Goal: Task Accomplishment & Management: Complete application form

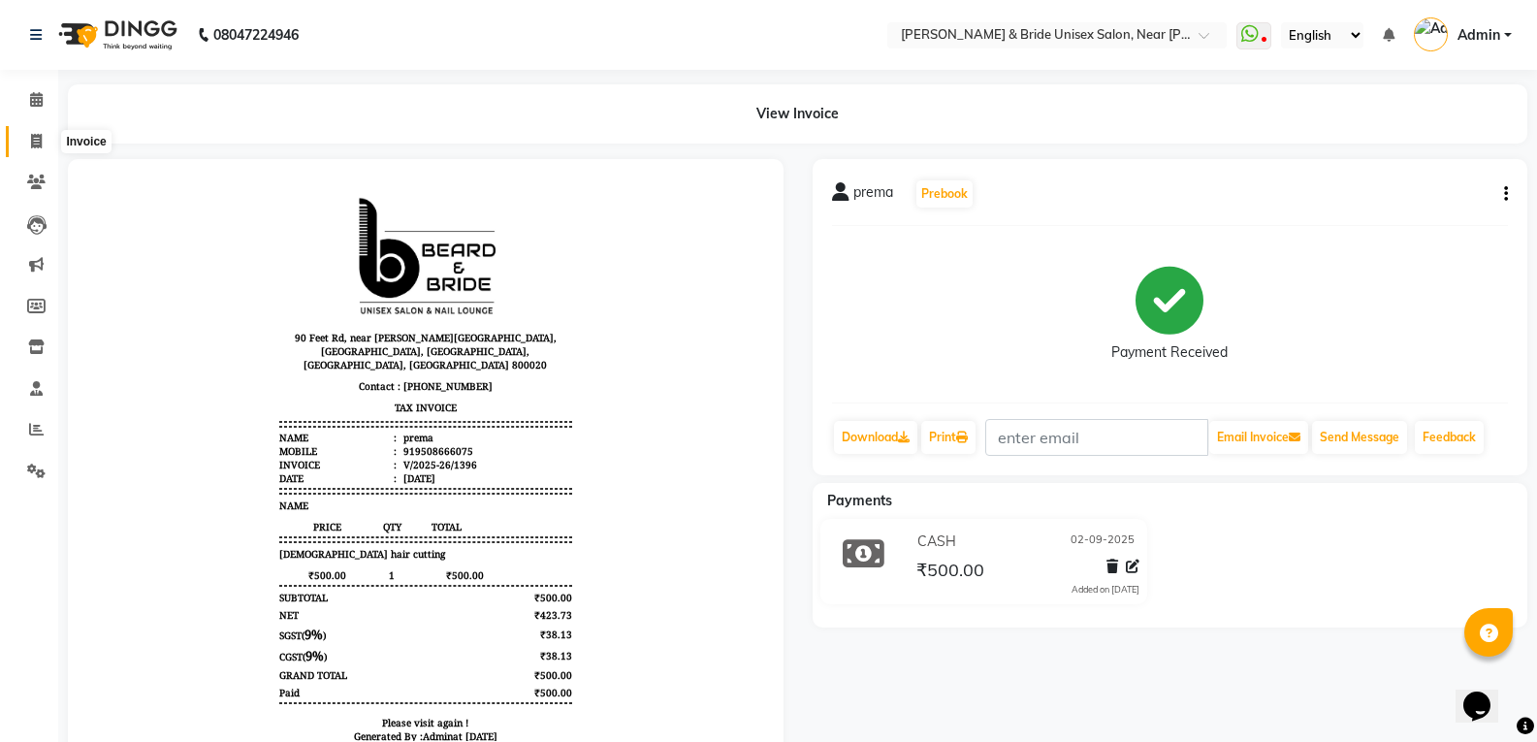
click at [39, 135] on icon at bounding box center [36, 141] width 11 height 15
select select "service"
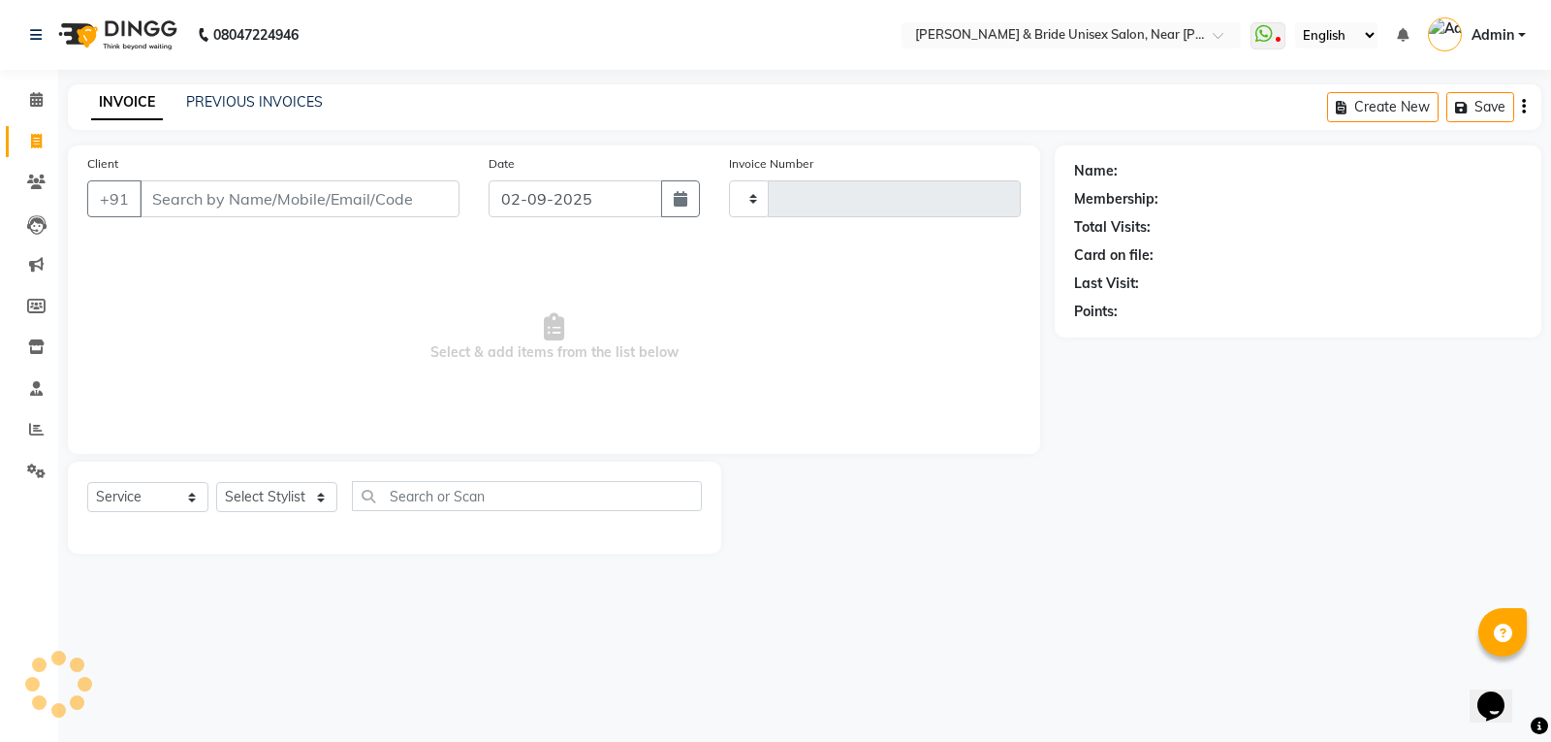
type input "1397"
select select "4118"
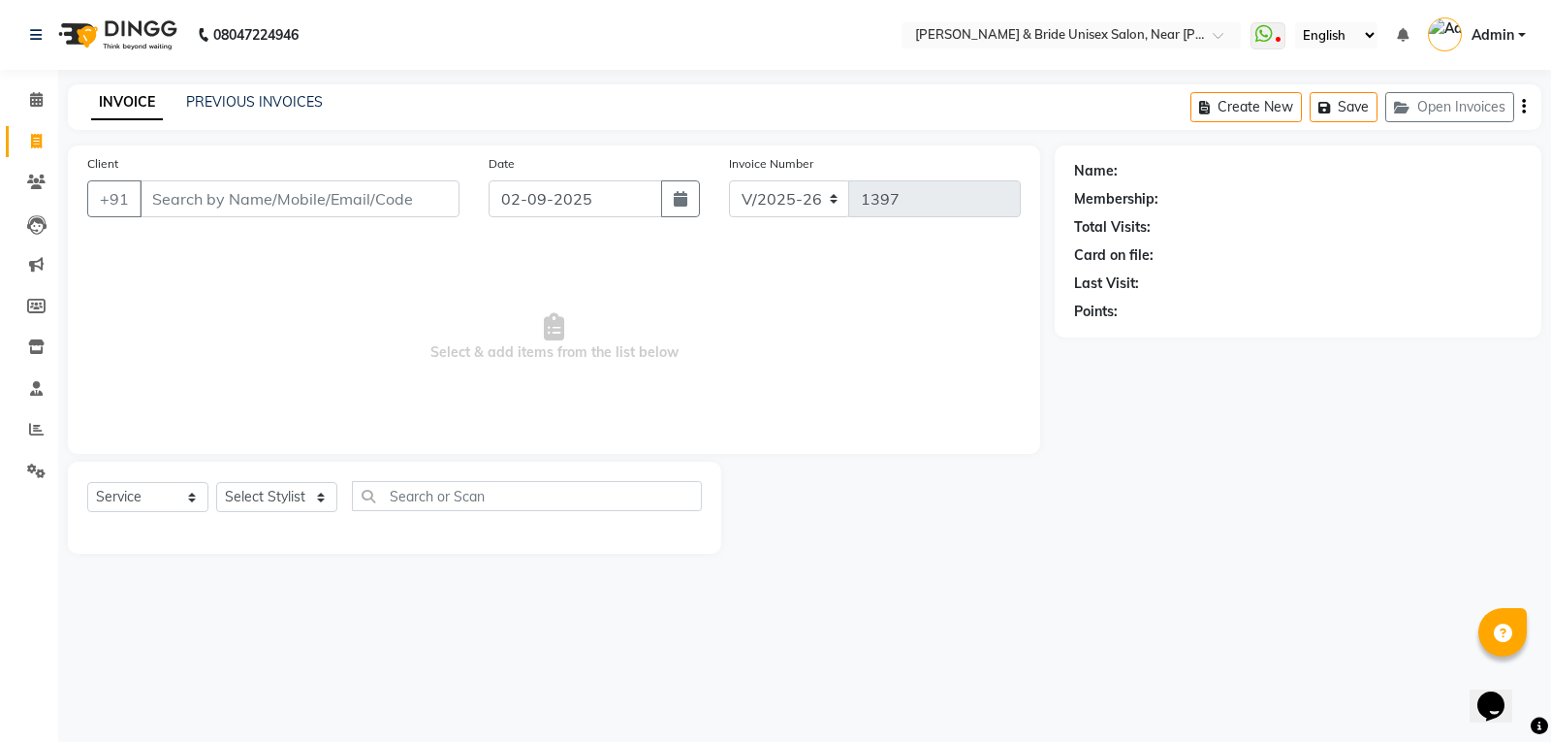
click at [230, 209] on input "Client" at bounding box center [300, 198] width 320 height 37
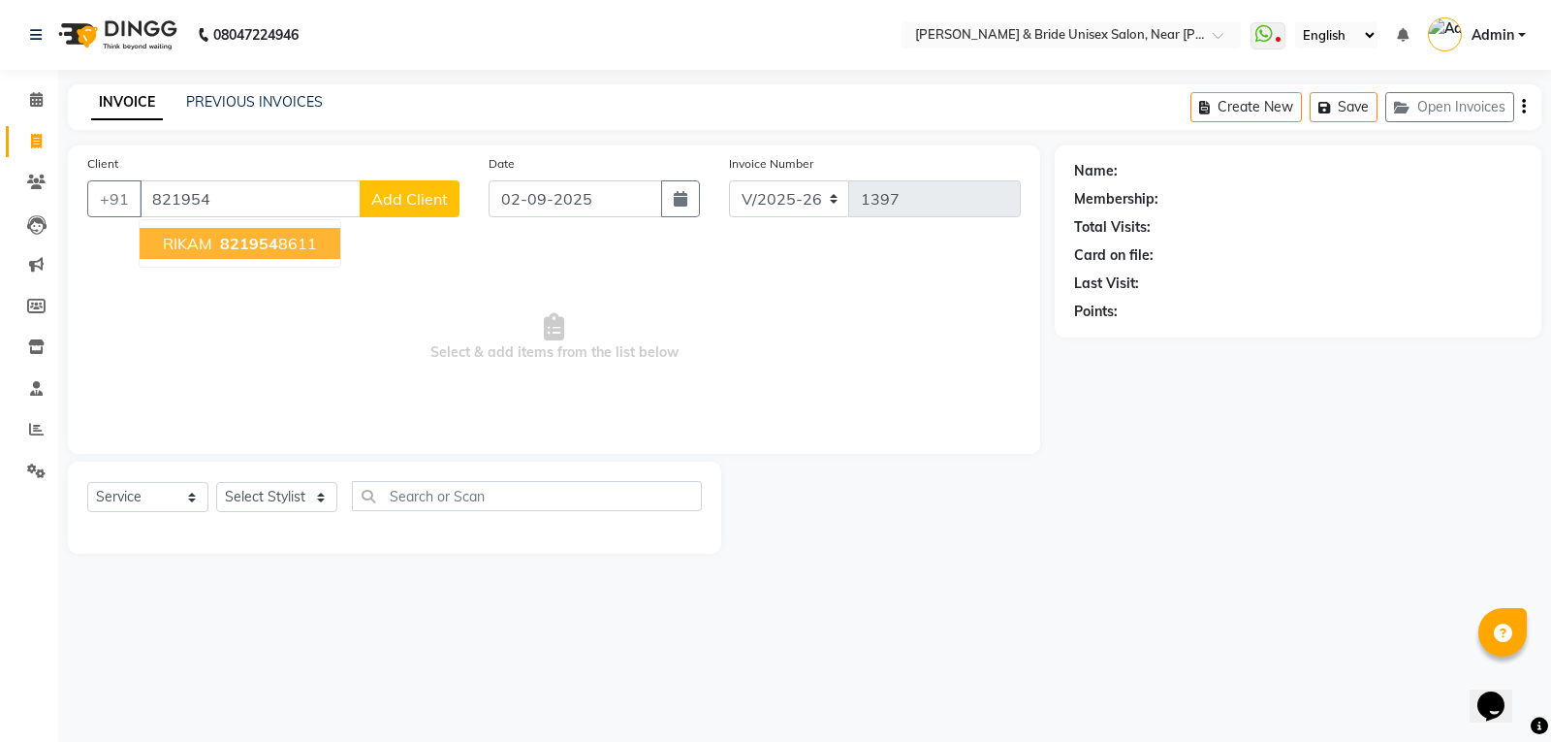
click at [267, 235] on span "821954" at bounding box center [249, 243] width 58 height 19
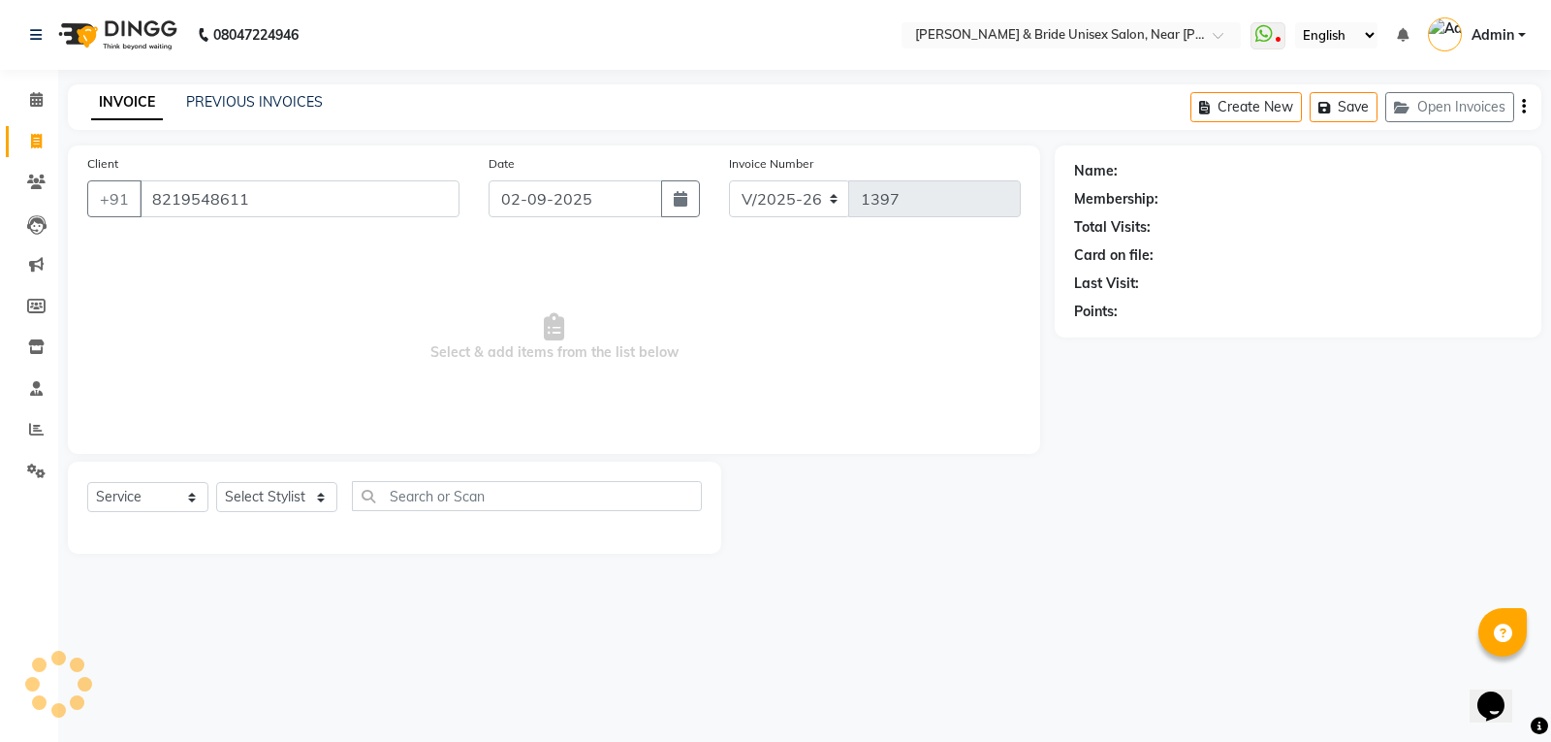
type input "8219548611"
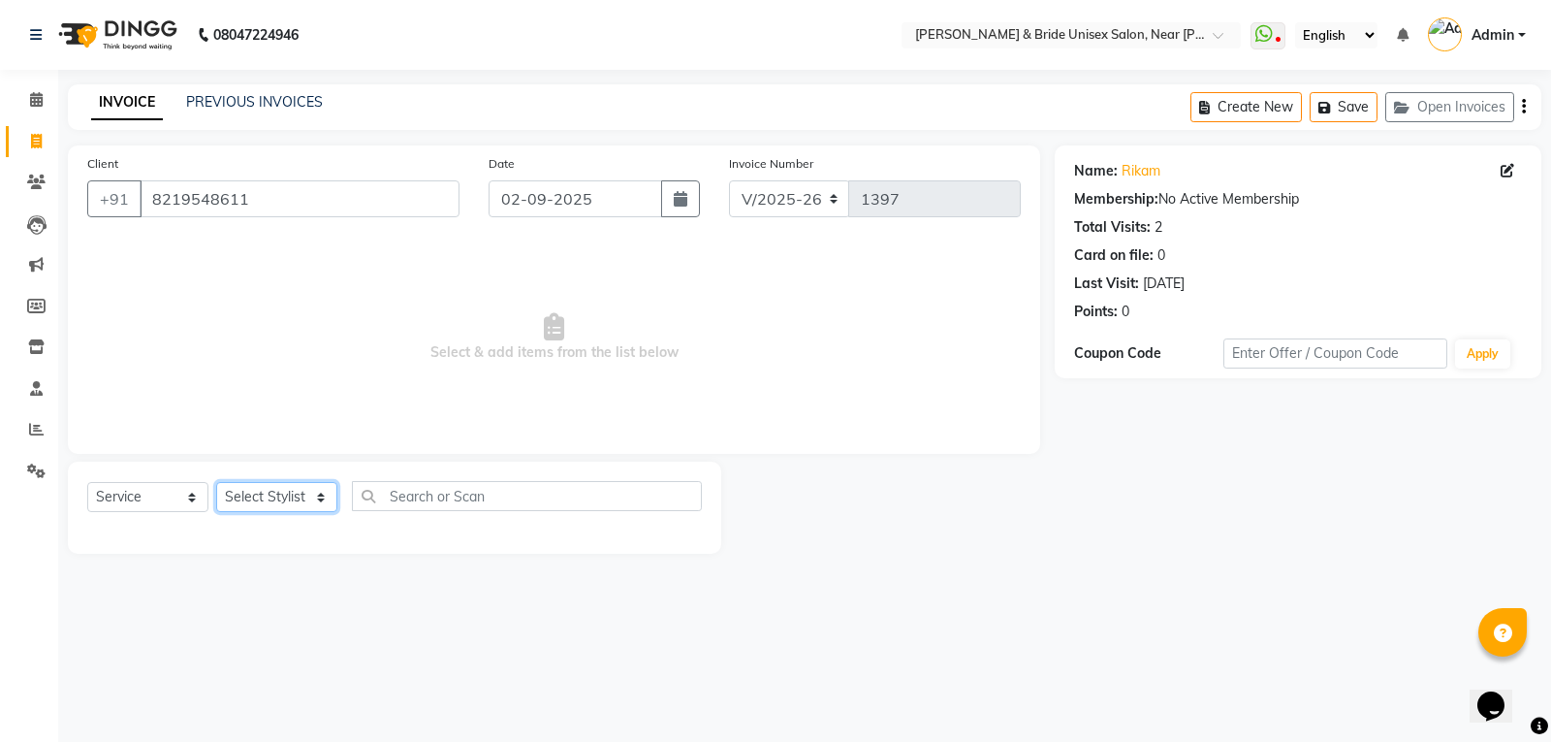
click at [303, 490] on select "Select Stylist chiku Front Desk guriya [PERSON_NAME][DATE] sunny [PERSON_NAME]" at bounding box center [276, 497] width 121 height 30
select select "83026"
click at [216, 482] on select "Select Stylist chiku Front Desk guriya [PERSON_NAME][DATE] sunny [PERSON_NAME]" at bounding box center [276, 497] width 121 height 30
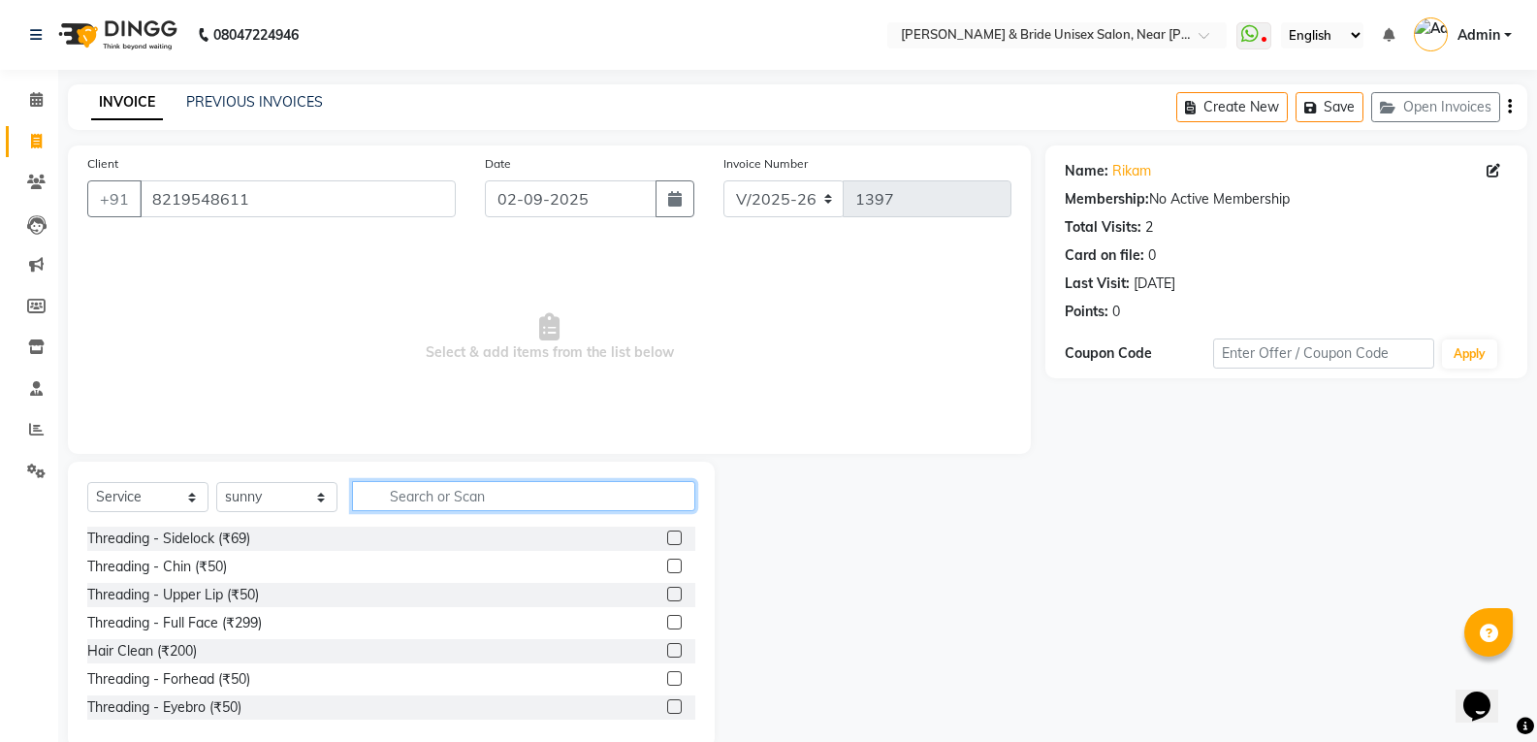
click at [429, 491] on input "text" at bounding box center [523, 496] width 343 height 30
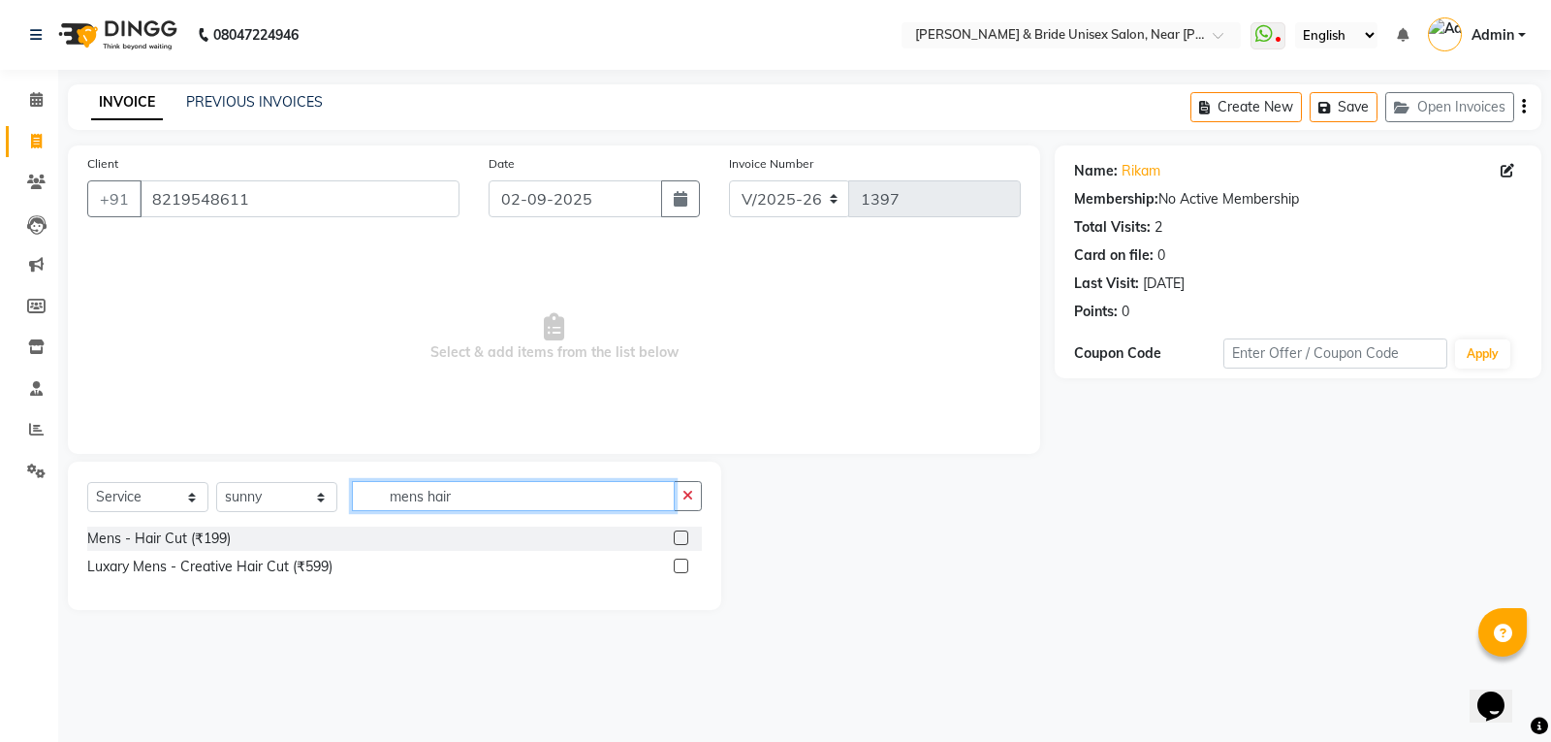
type input "mens hair"
click at [684, 536] on label at bounding box center [681, 537] width 15 height 15
click at [684, 536] on input "checkbox" at bounding box center [680, 538] width 13 height 13
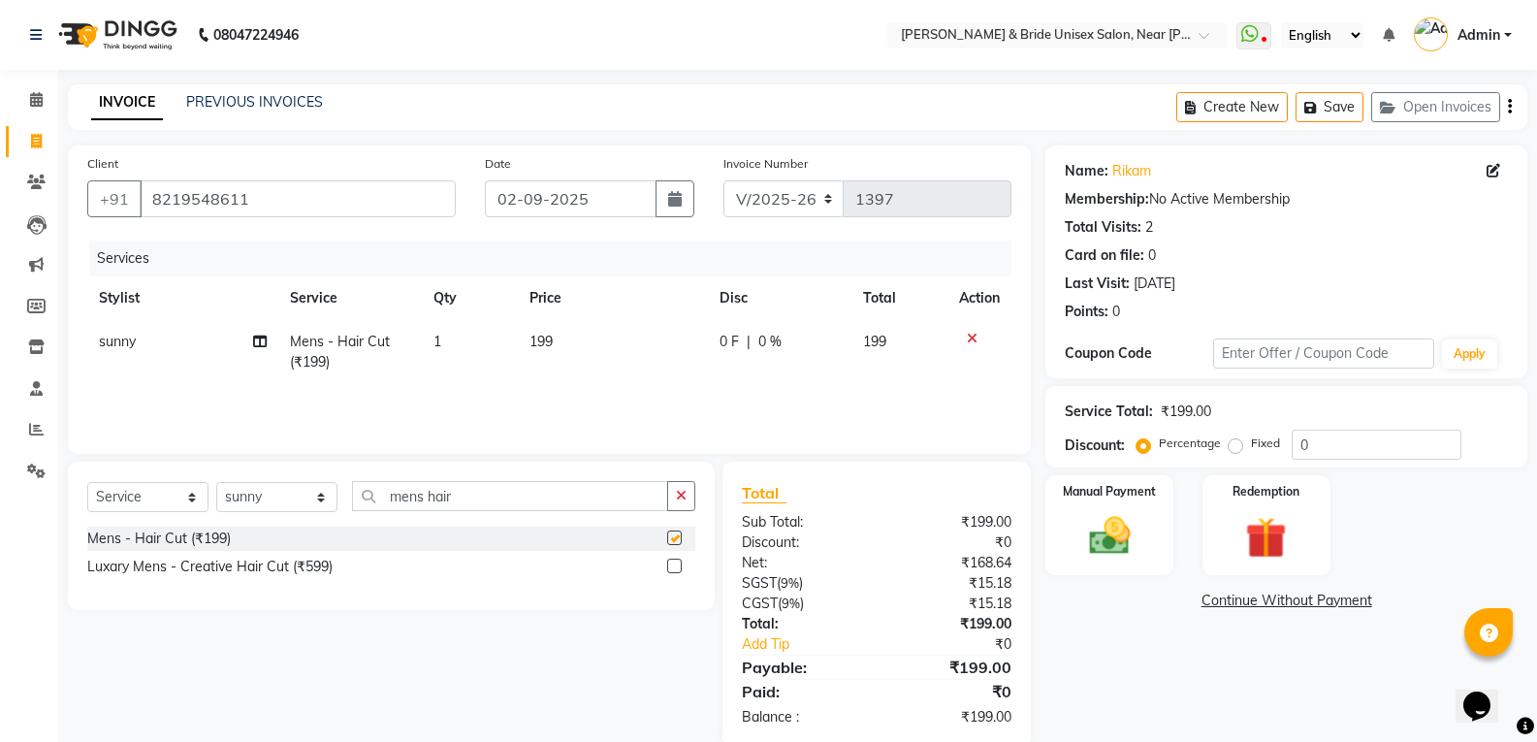
checkbox input "false"
click at [596, 319] on table "Stylist Service Qty Price Disc Total Action sunny Mens - Hair Cut (₹199) 1 199 …" at bounding box center [549, 330] width 924 height 108
click at [601, 336] on td "199" at bounding box center [613, 352] width 191 height 64
select select "83026"
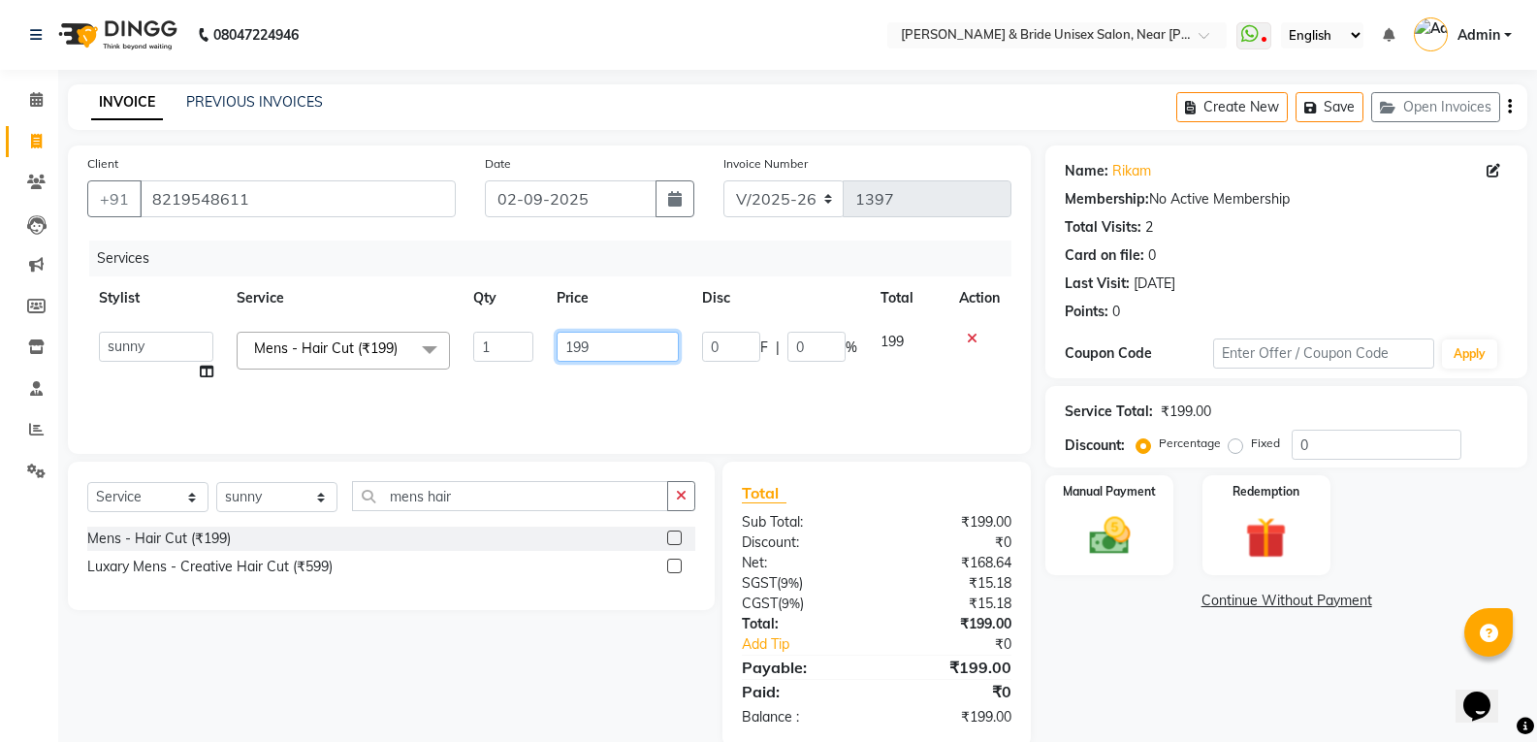
click at [618, 344] on input "199" at bounding box center [617, 347] width 121 height 30
type input "1"
type input "250"
click at [1132, 537] on img at bounding box center [1108, 535] width 69 height 49
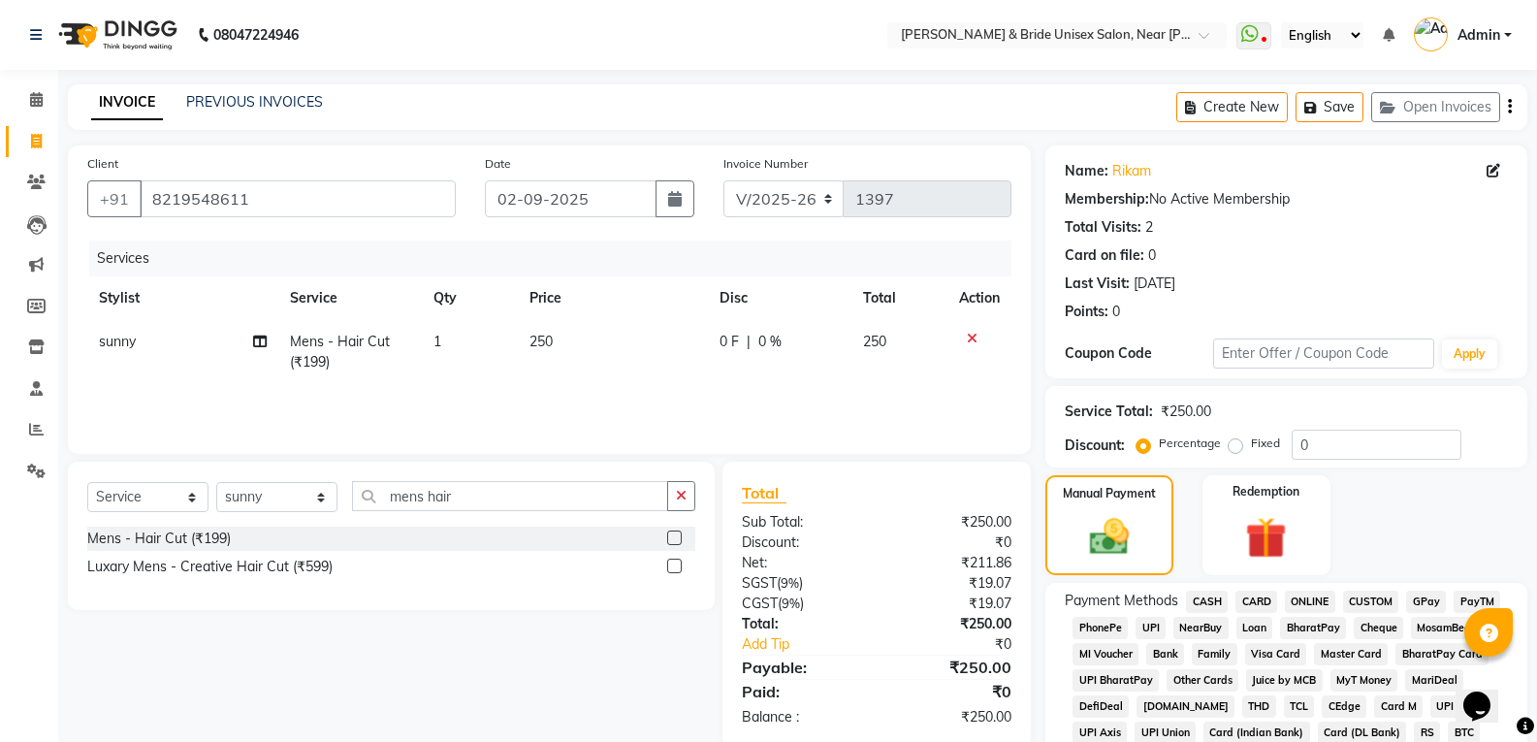
click at [1316, 593] on span "ONLINE" at bounding box center [1310, 602] width 50 height 22
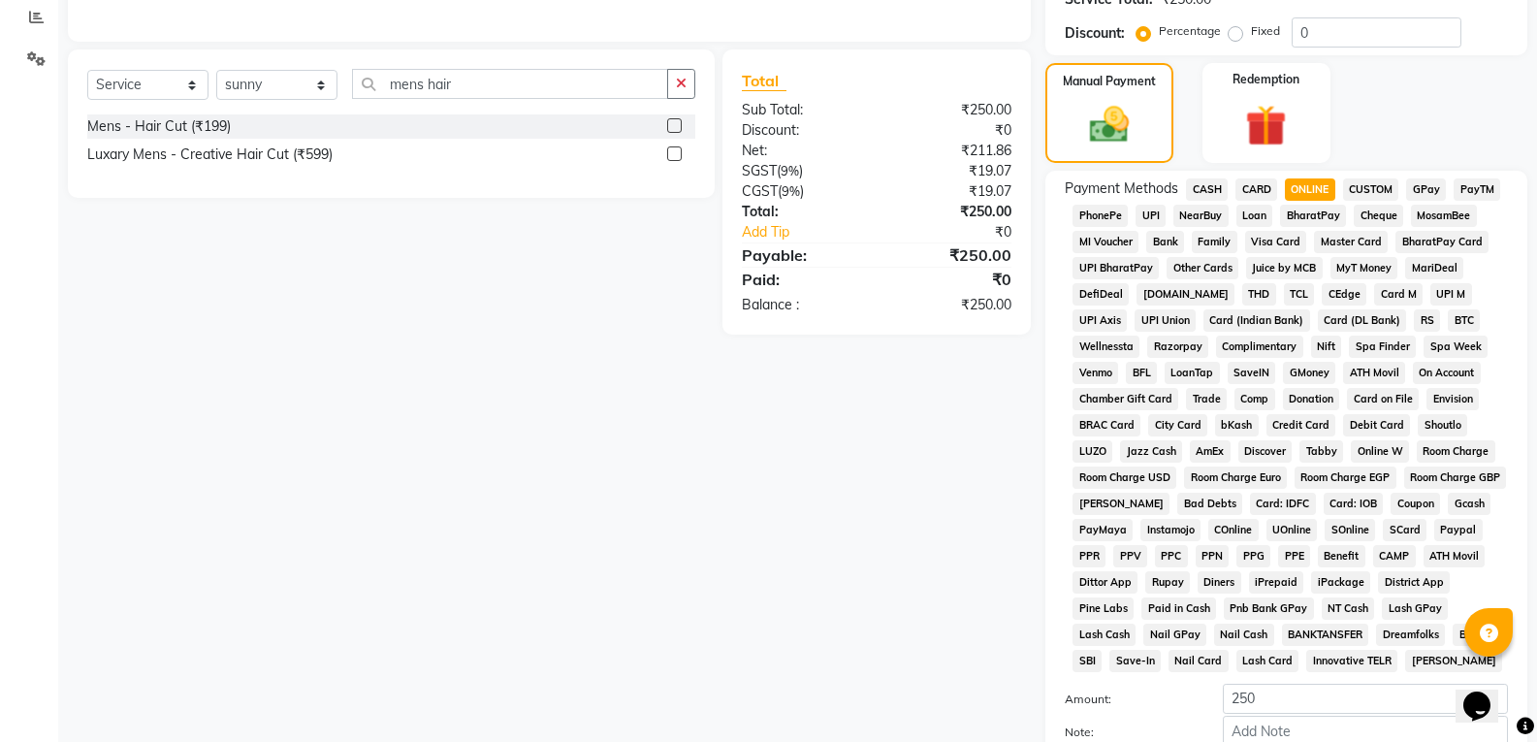
scroll to position [582, 0]
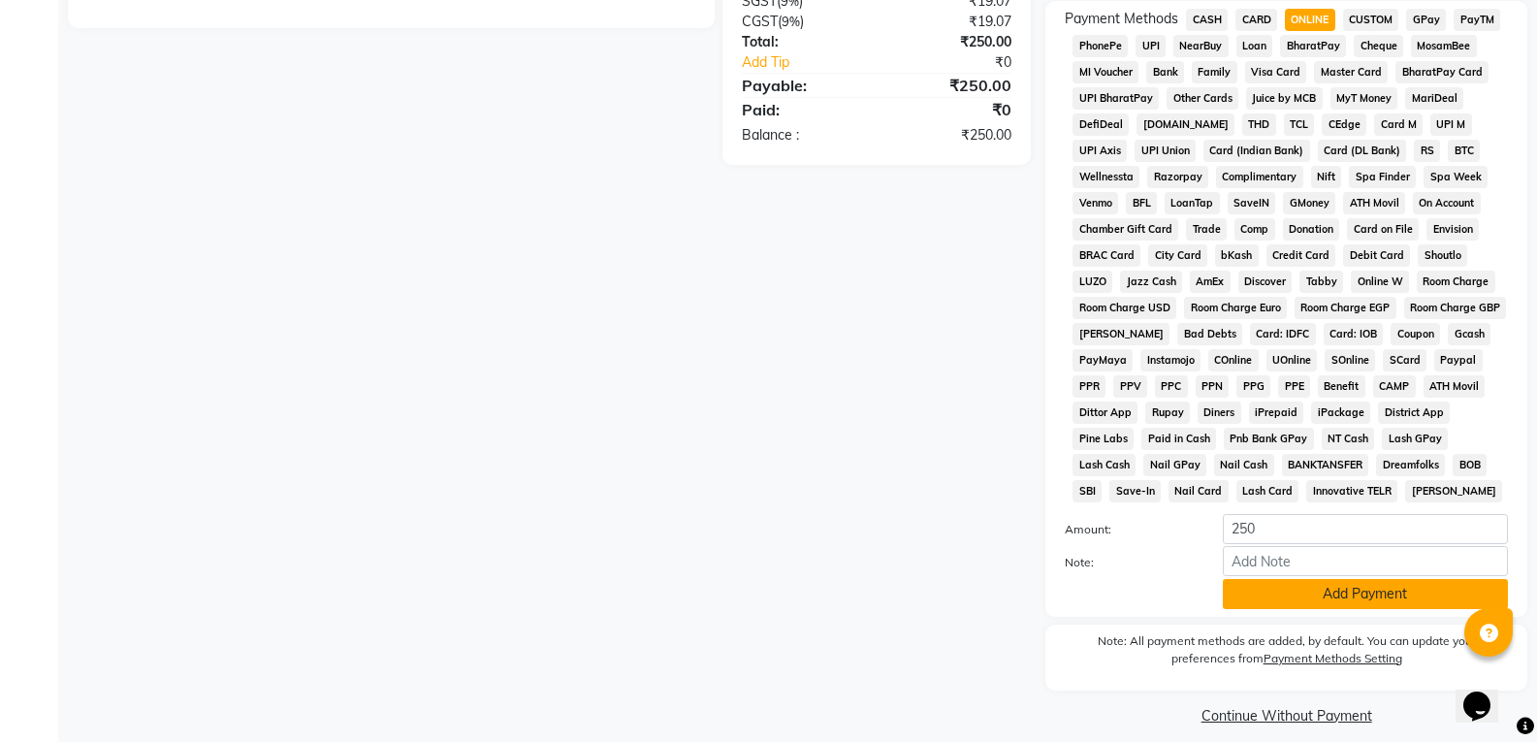
click at [1367, 595] on button "Add Payment" at bounding box center [1365, 594] width 285 height 30
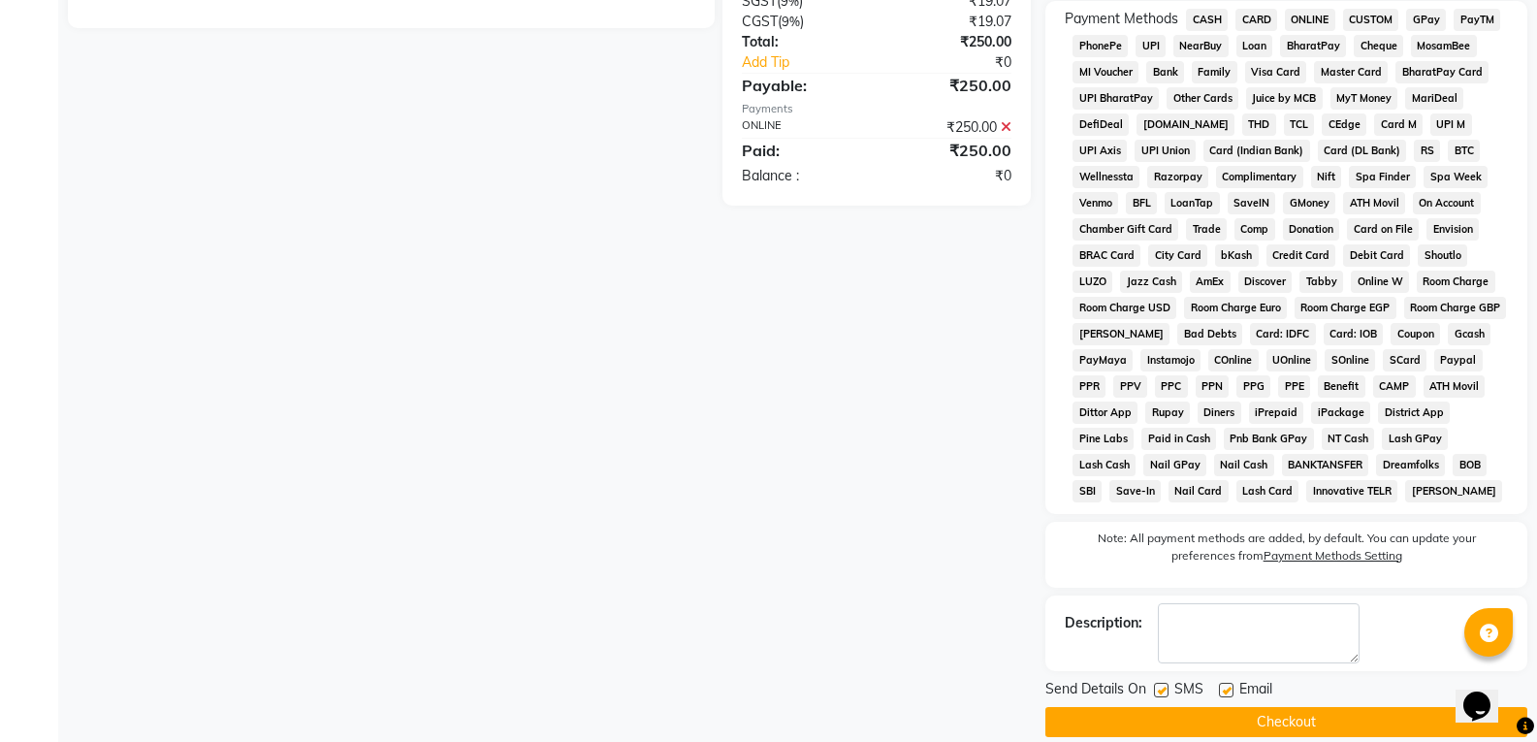
click at [1316, 711] on button "Checkout" at bounding box center [1286, 722] width 482 height 30
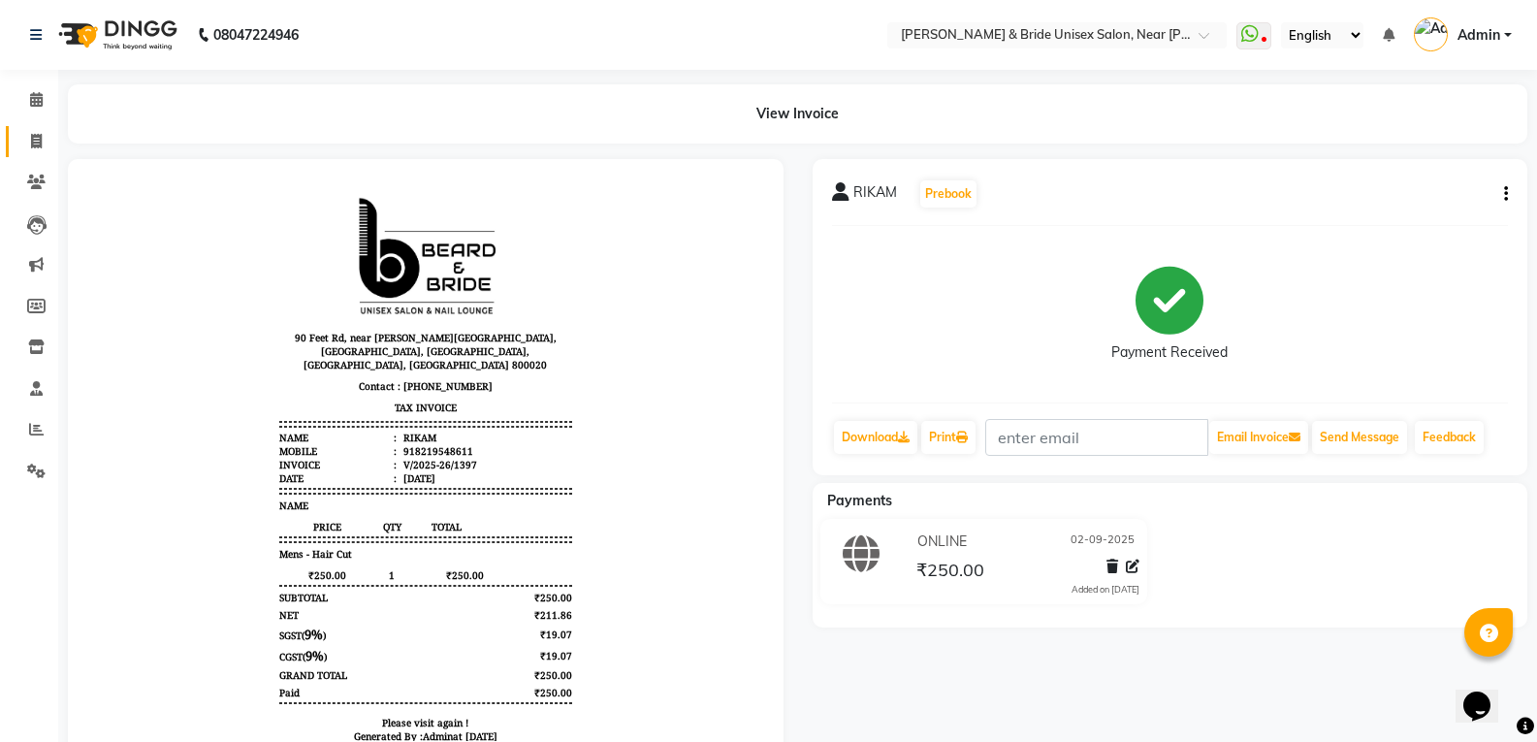
click at [27, 126] on link "Invoice" at bounding box center [29, 142] width 47 height 32
select select "service"
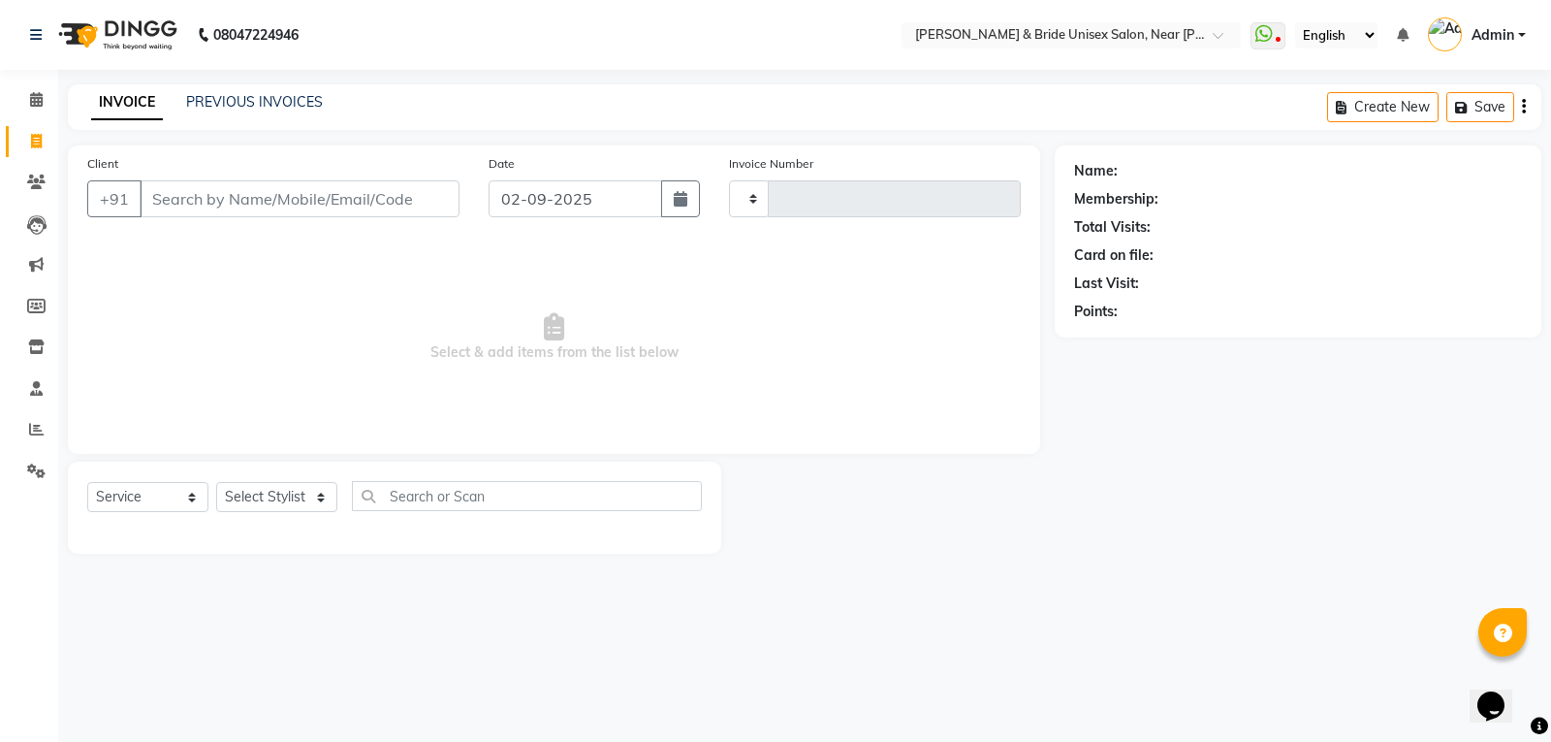
type input "1398"
select select "4118"
click at [27, 136] on span at bounding box center [36, 142] width 34 height 22
select select "4118"
select select "service"
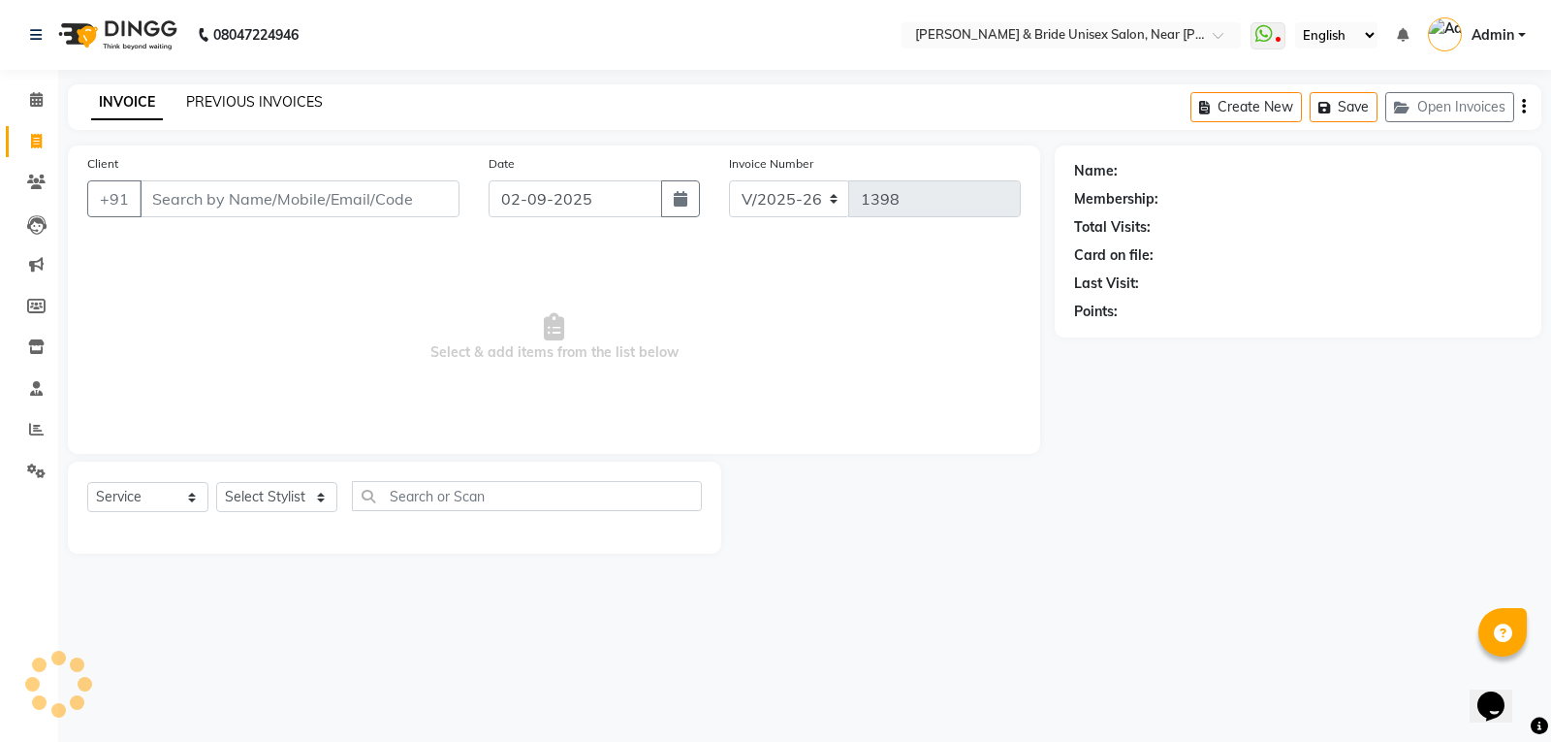
click at [221, 103] on link "PREVIOUS INVOICES" at bounding box center [254, 101] width 137 height 17
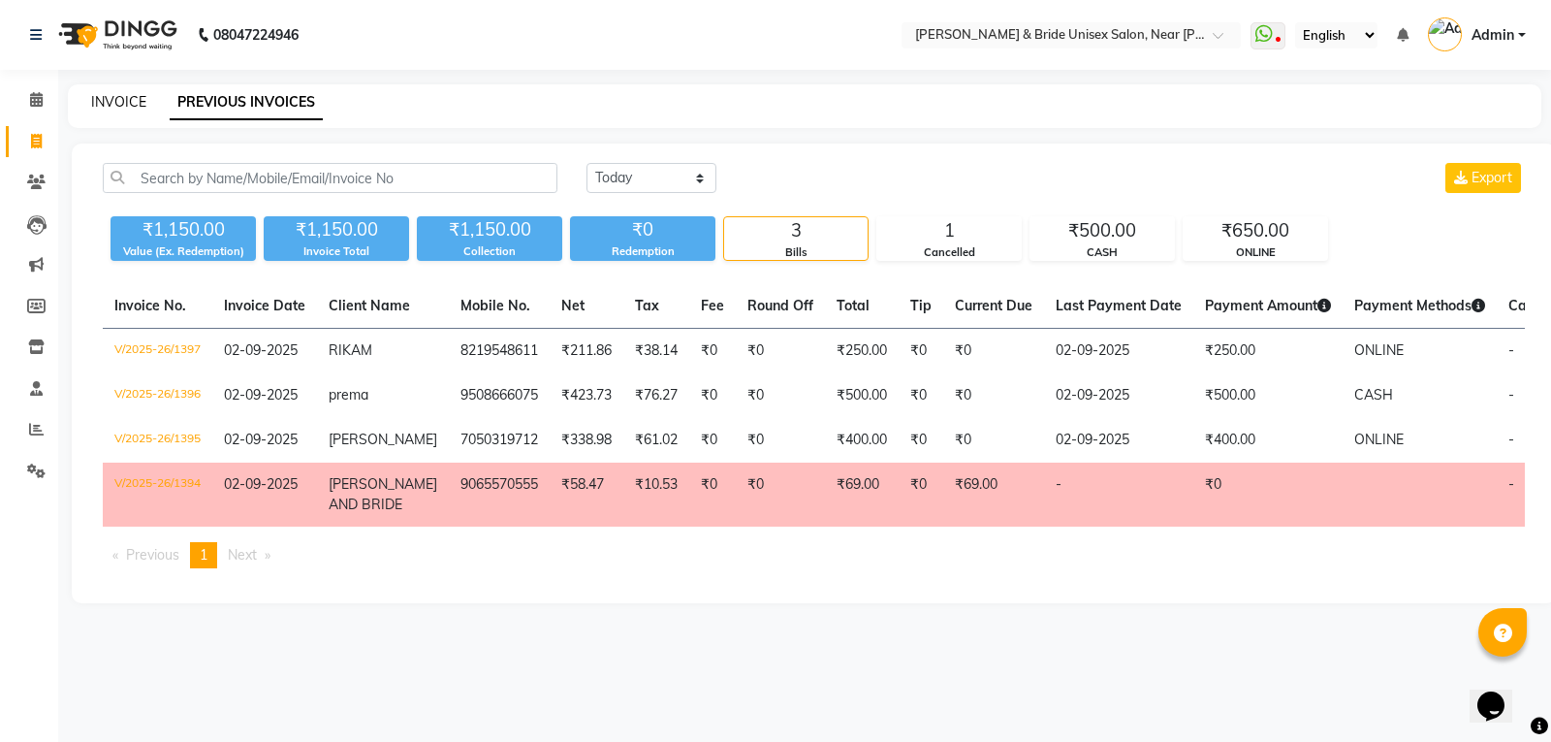
click at [136, 98] on link "INVOICE" at bounding box center [118, 101] width 55 height 17
select select "service"
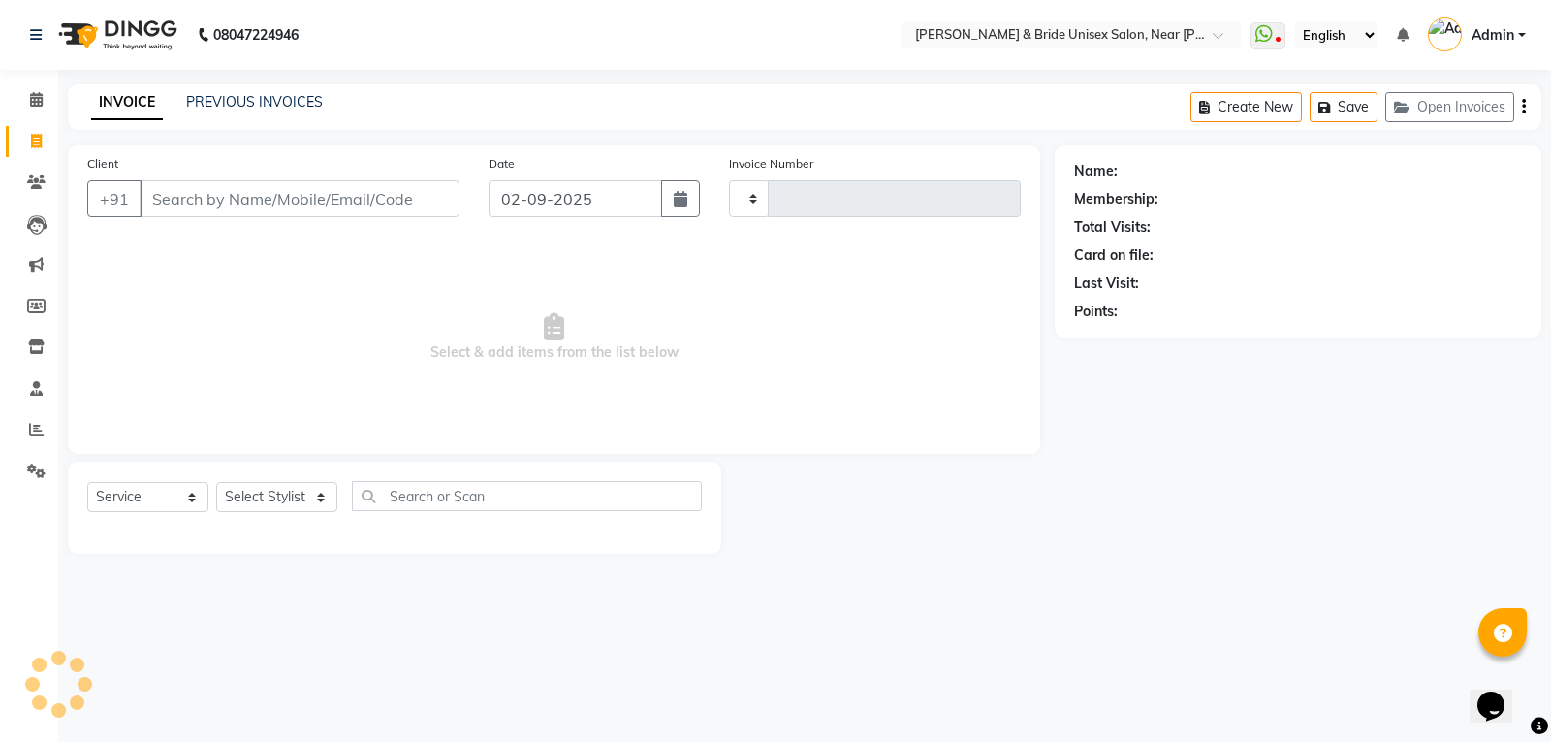
type input "1398"
select select "4118"
click at [260, 195] on input "Client" at bounding box center [300, 198] width 320 height 37
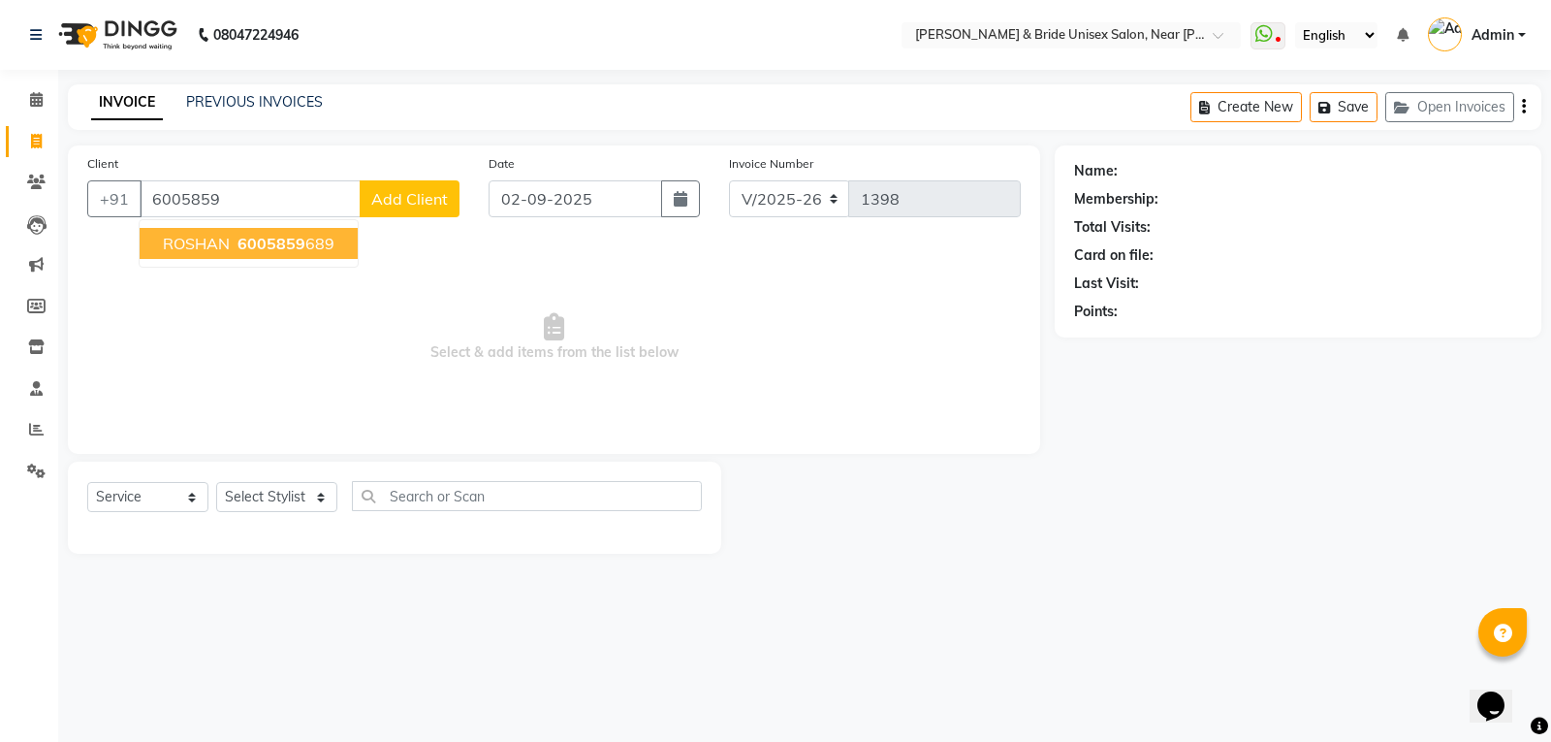
click at [245, 240] on span "6005859" at bounding box center [272, 243] width 68 height 19
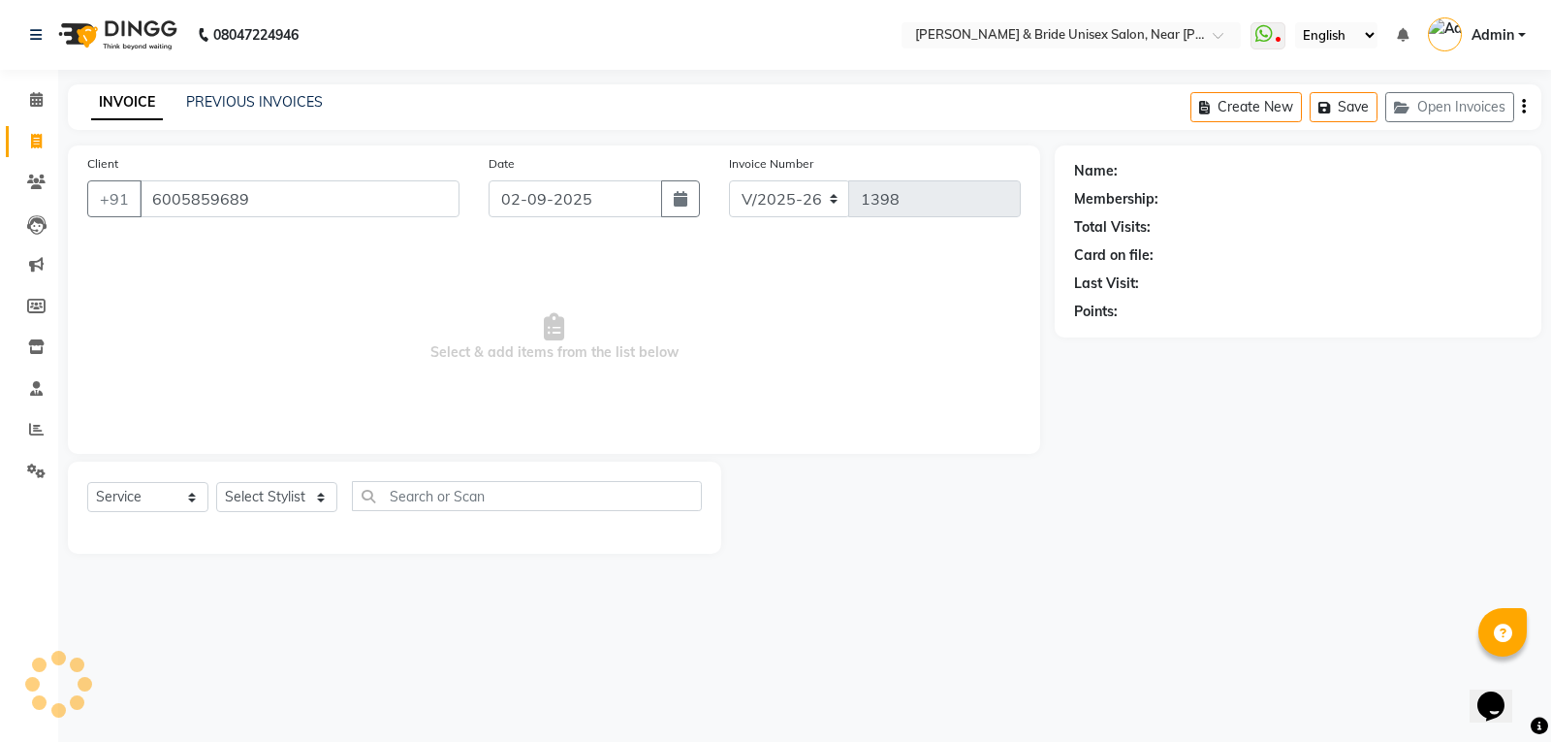
type input "6005859689"
select select "1: Object"
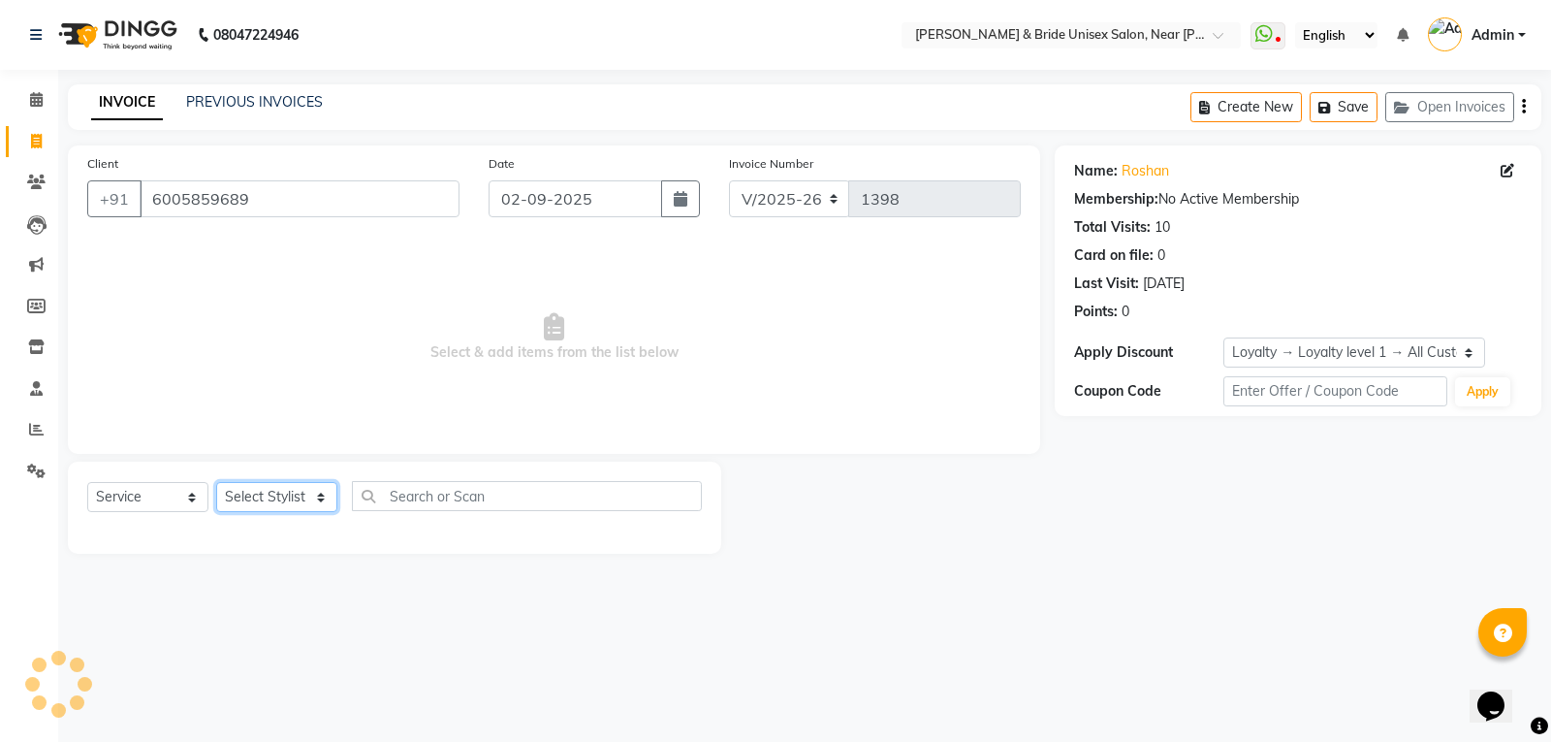
click at [324, 495] on select "Select Stylist chiku Front Desk guriya [PERSON_NAME][DATE] sunny [PERSON_NAME]" at bounding box center [276, 497] width 121 height 30
select select "44656"
click at [216, 482] on select "Select Stylist chiku Front Desk guriya [PERSON_NAME][DATE] sunny [PERSON_NAME]" at bounding box center [276, 497] width 121 height 30
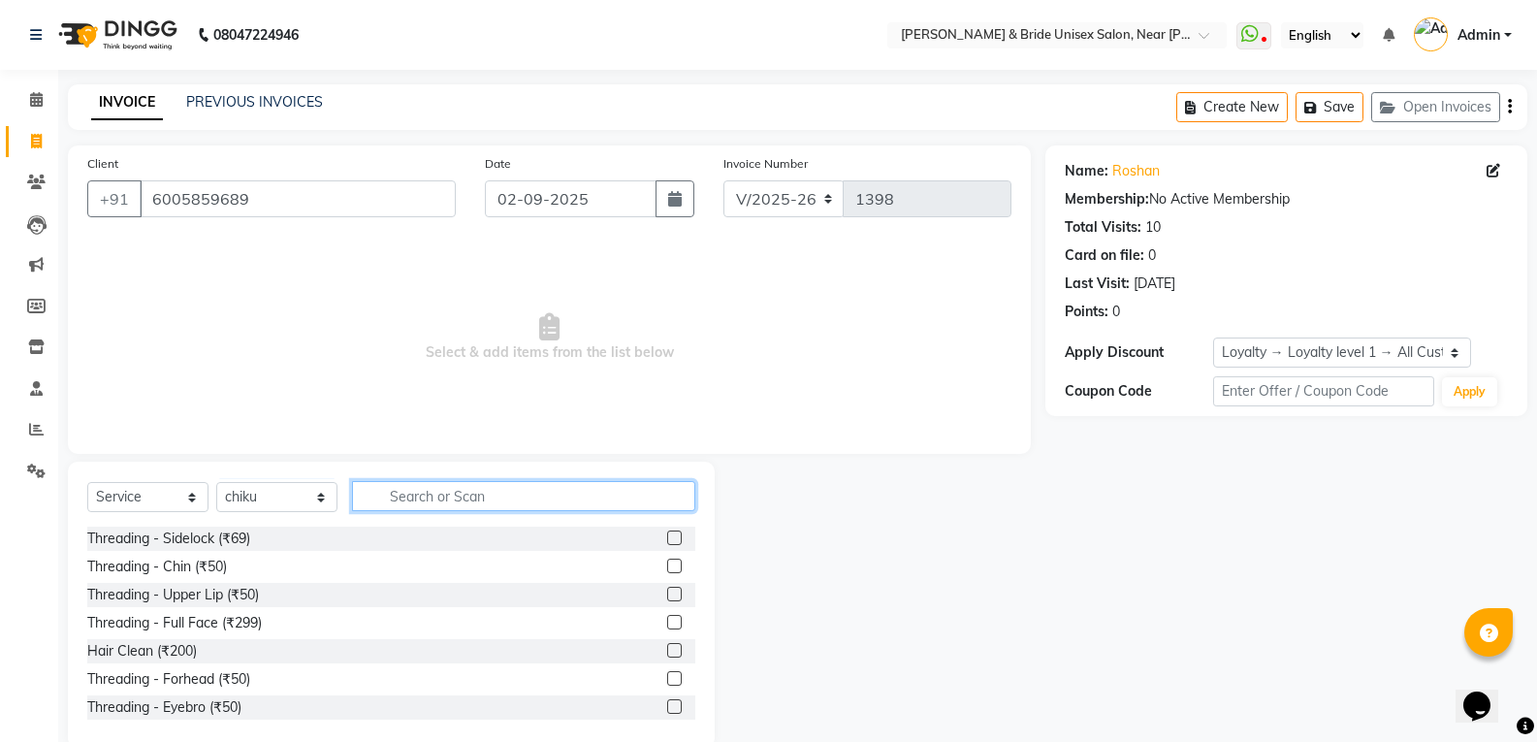
click at [438, 502] on input "text" at bounding box center [523, 496] width 343 height 30
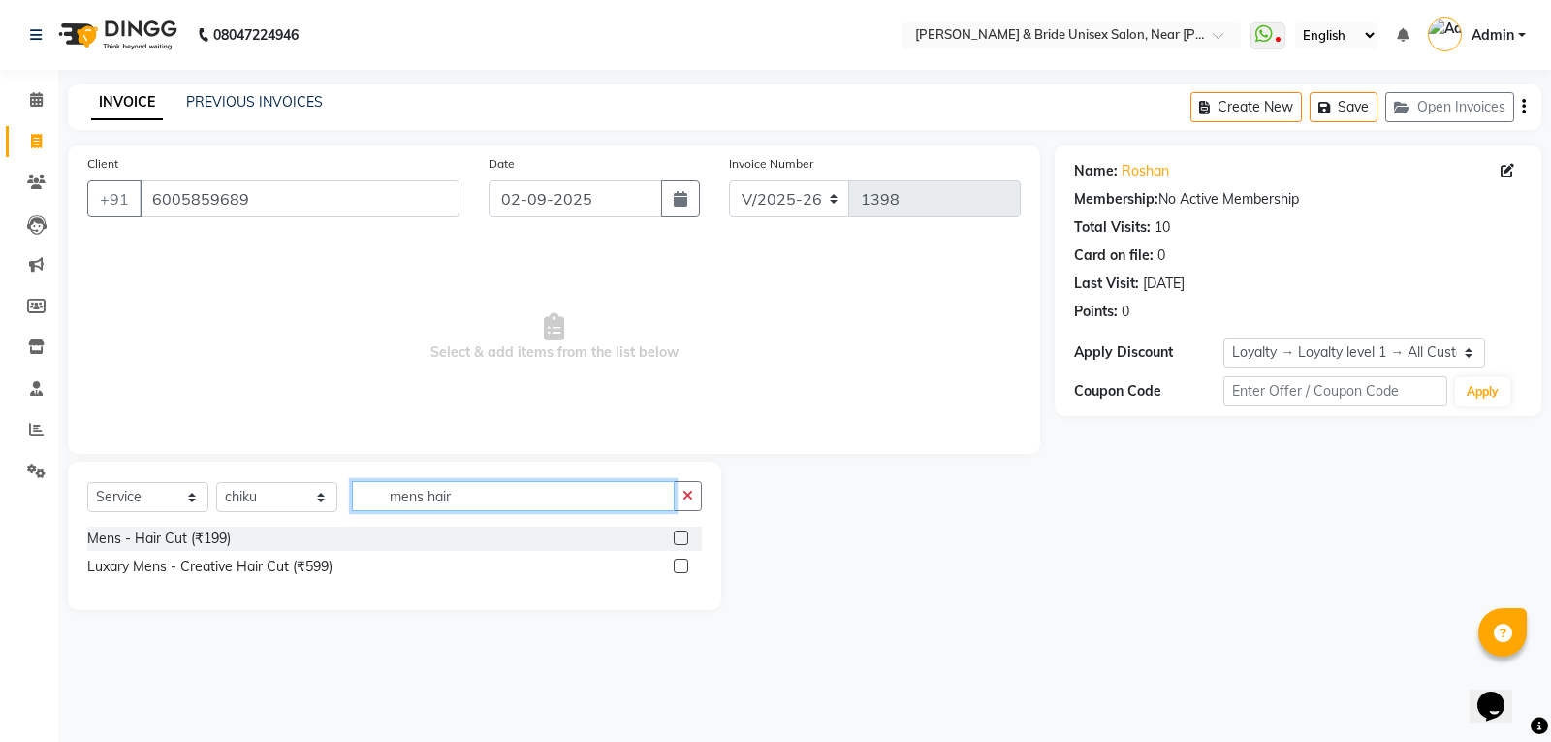
type input "mens hair"
click at [682, 537] on label at bounding box center [681, 537] width 15 height 15
click at [682, 537] on input "checkbox" at bounding box center [680, 538] width 13 height 13
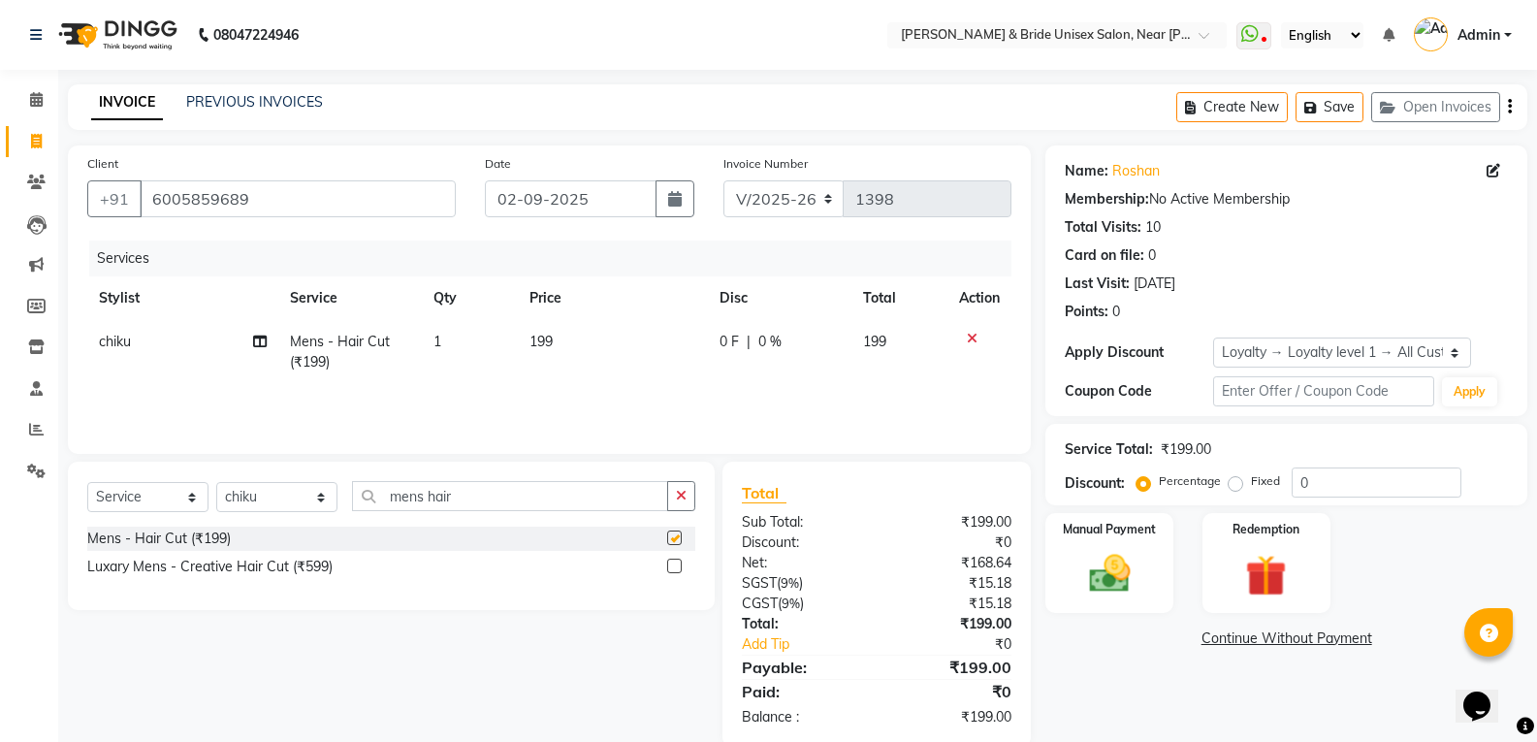
checkbox input "false"
click at [577, 339] on td "199" at bounding box center [613, 352] width 191 height 64
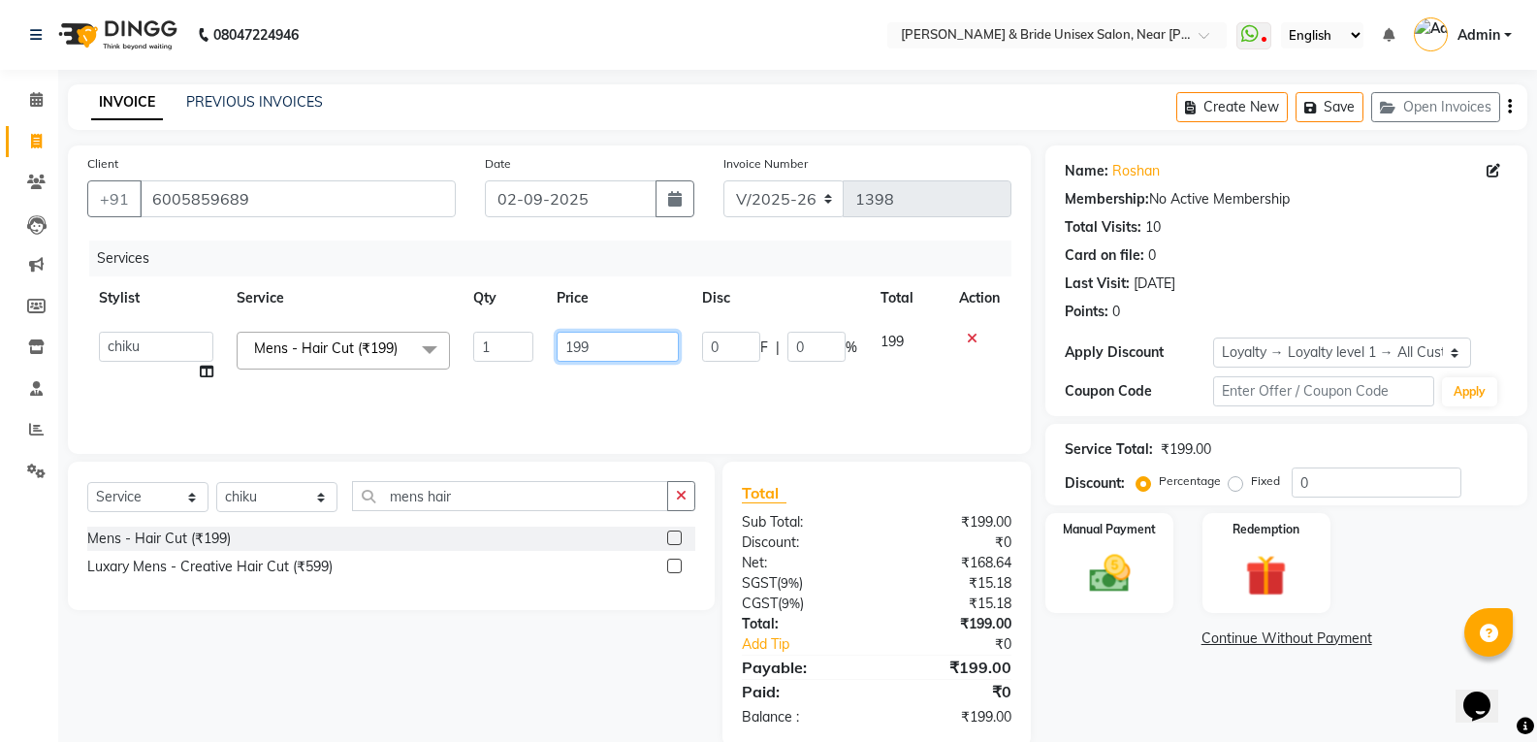
click at [607, 345] on input "199" at bounding box center [617, 347] width 121 height 30
type input "1"
type input "250"
click at [463, 498] on input "mens hair" at bounding box center [510, 496] width 316 height 30
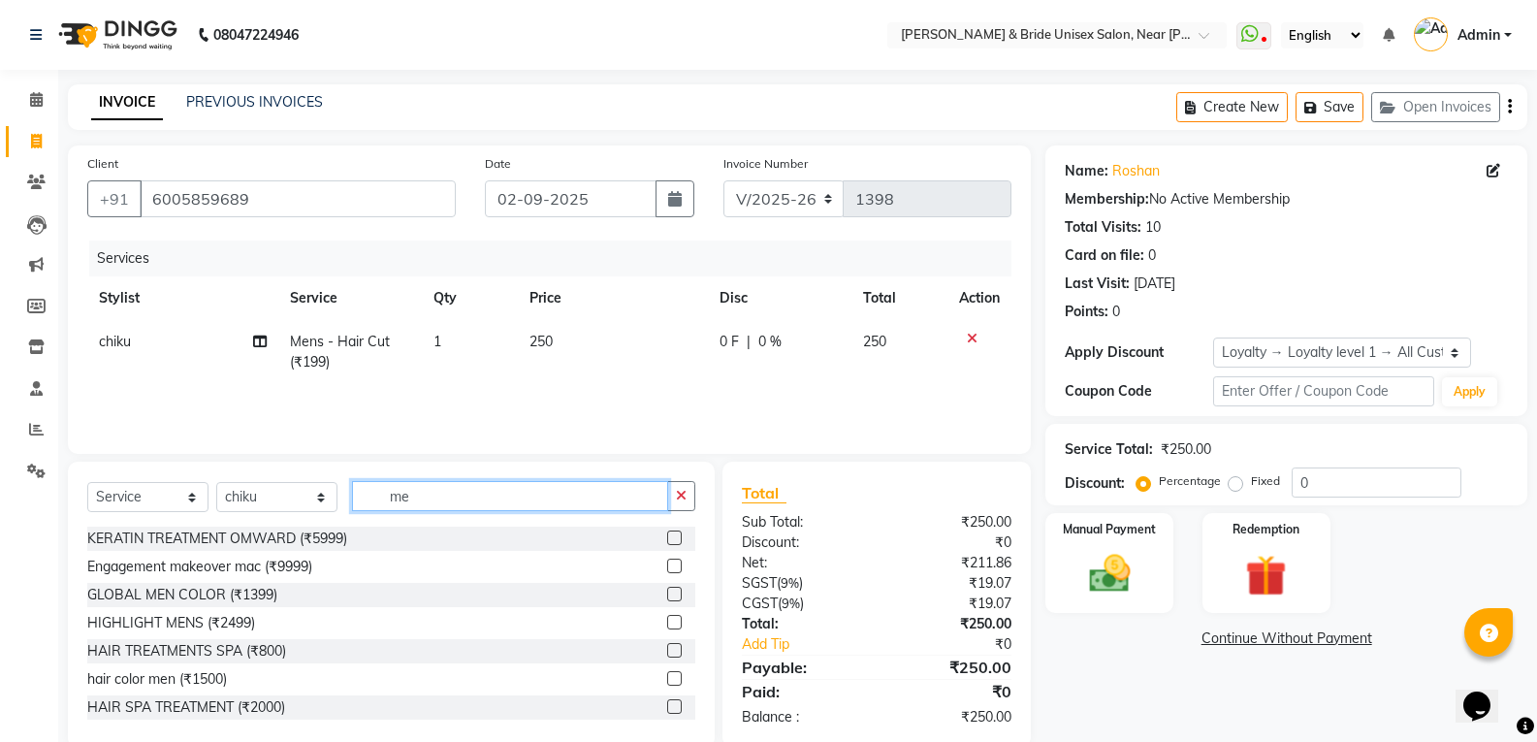
type input "m"
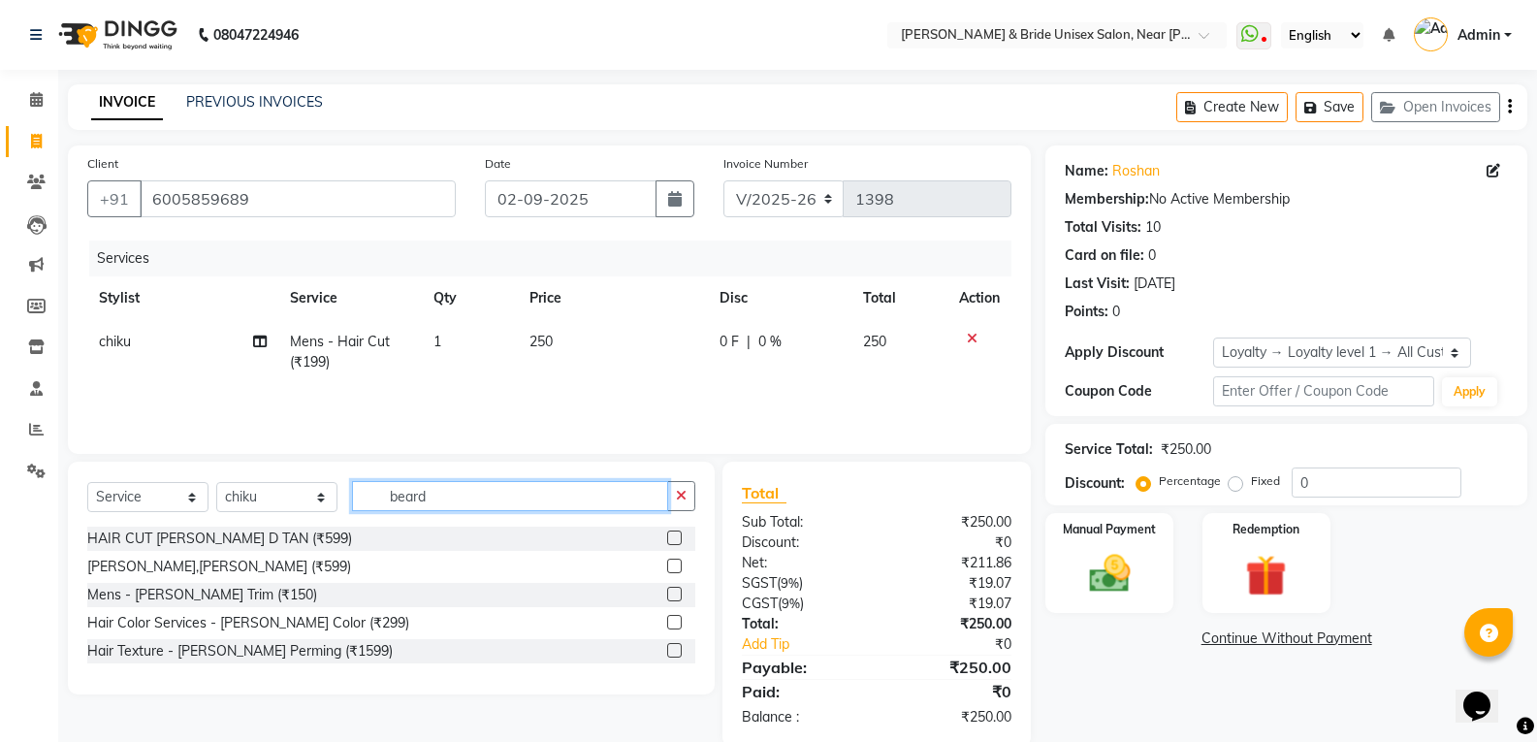
type input "beard"
click at [669, 591] on label at bounding box center [674, 594] width 15 height 15
click at [669, 591] on input "checkbox" at bounding box center [673, 595] width 13 height 13
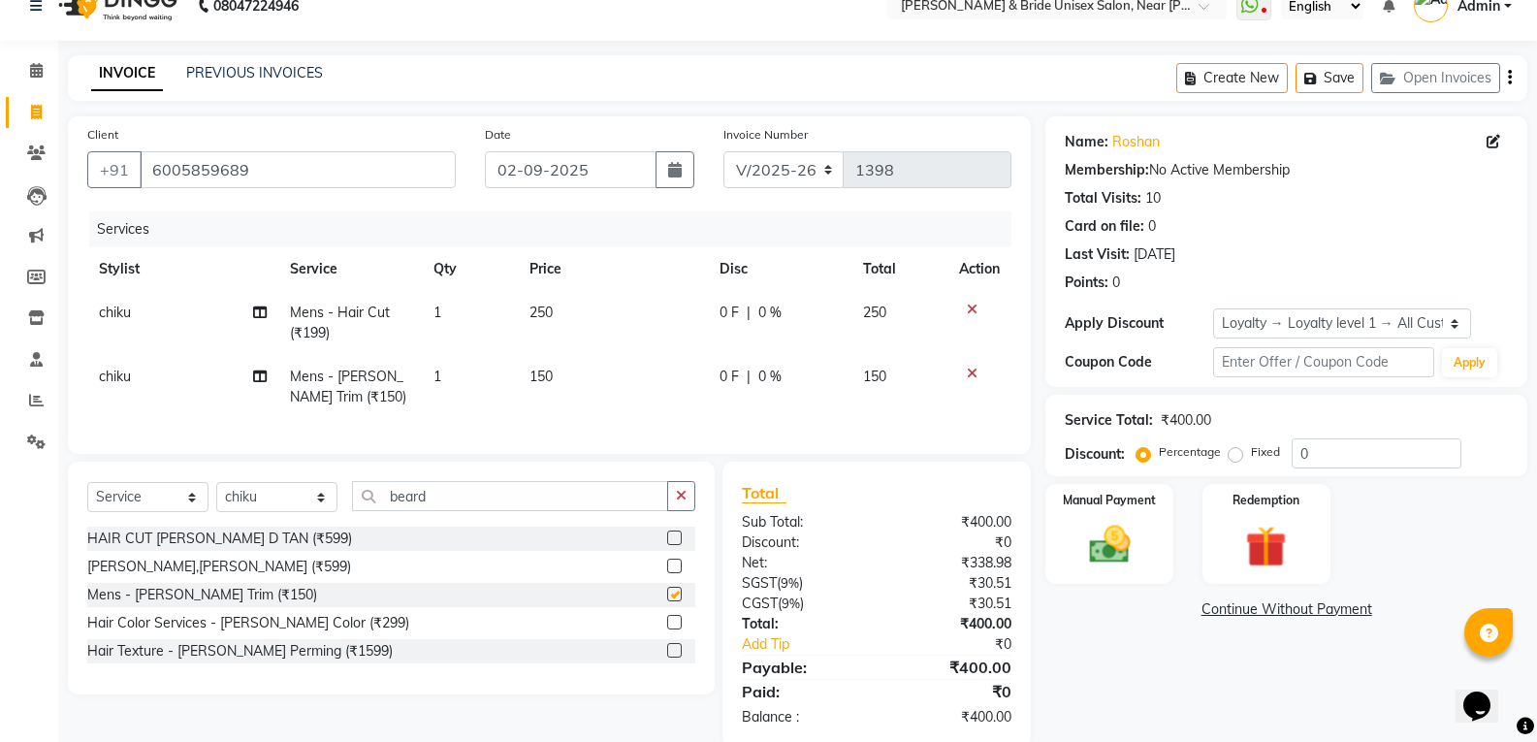
checkbox input "false"
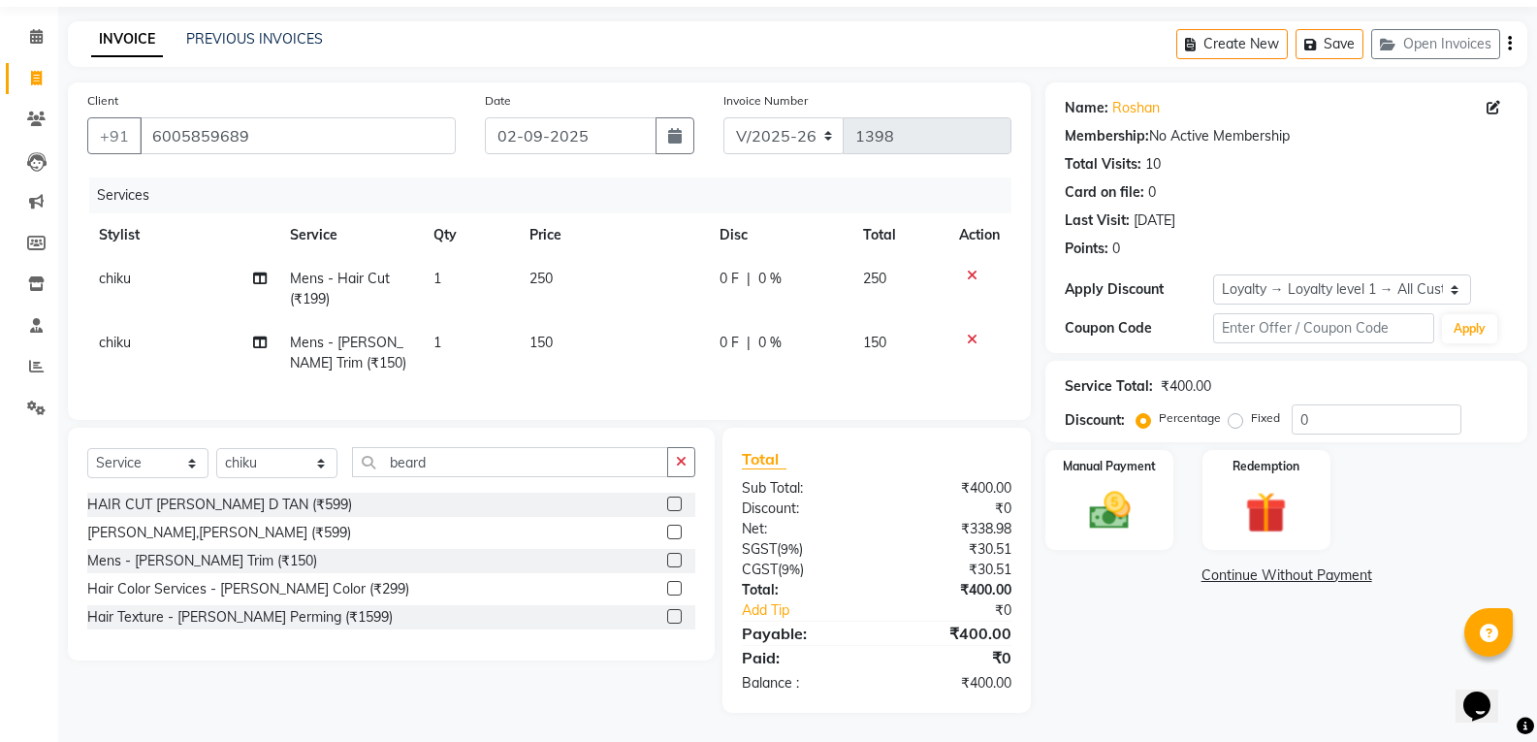
scroll to position [78, 0]
click at [1127, 456] on label "Manual Payment" at bounding box center [1109, 465] width 97 height 18
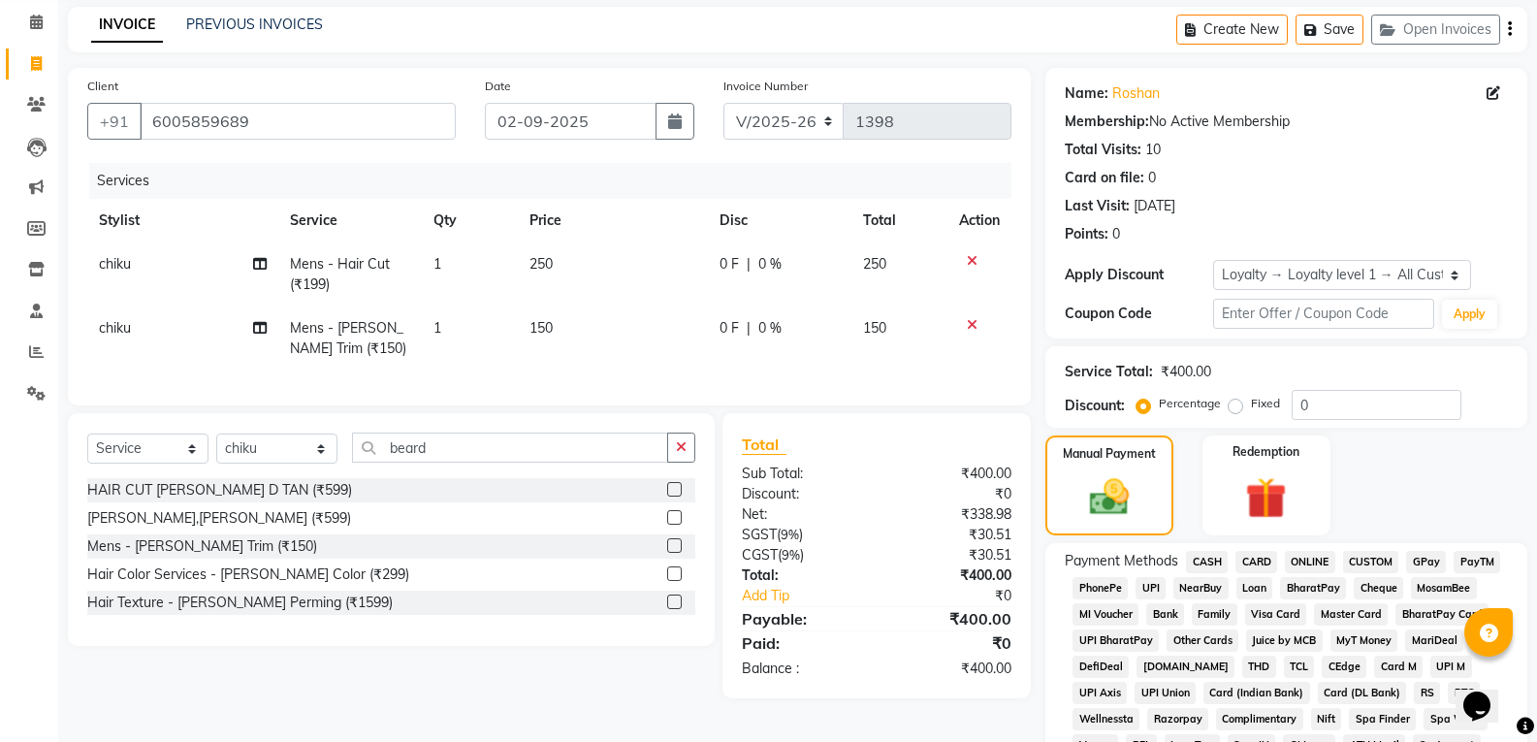
click at [1325, 553] on span "ONLINE" at bounding box center [1310, 562] width 50 height 22
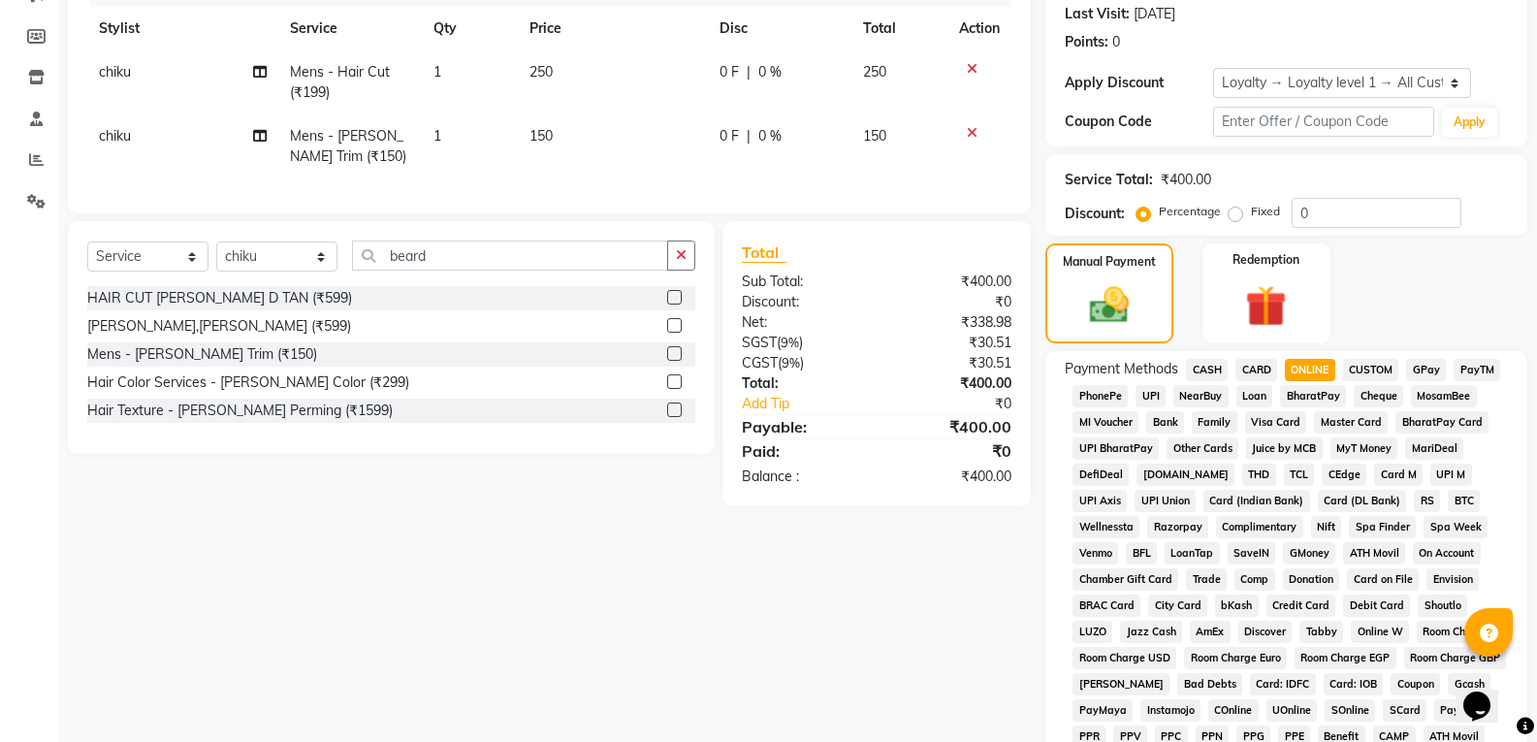
scroll to position [562, 0]
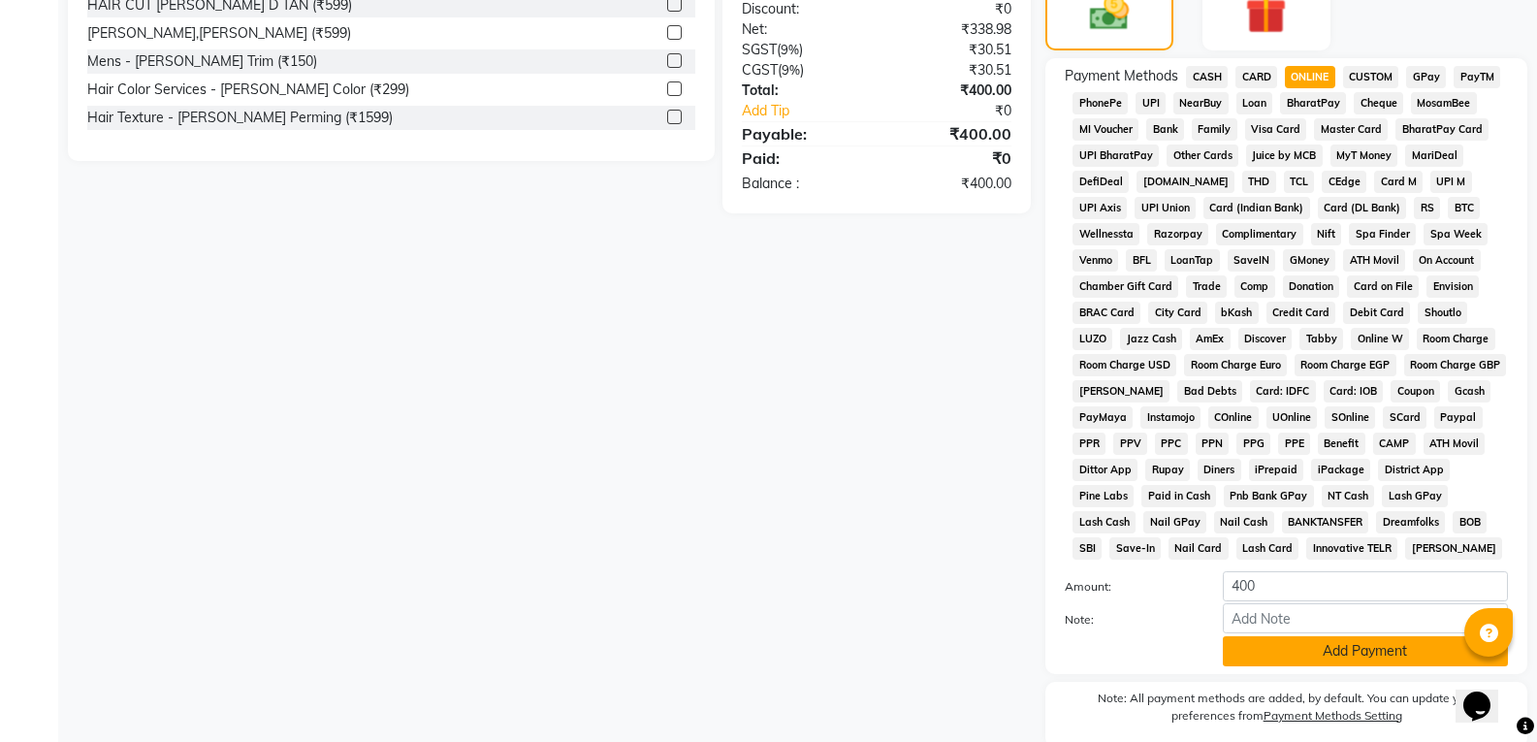
click at [1364, 661] on button "Add Payment" at bounding box center [1365, 651] width 285 height 30
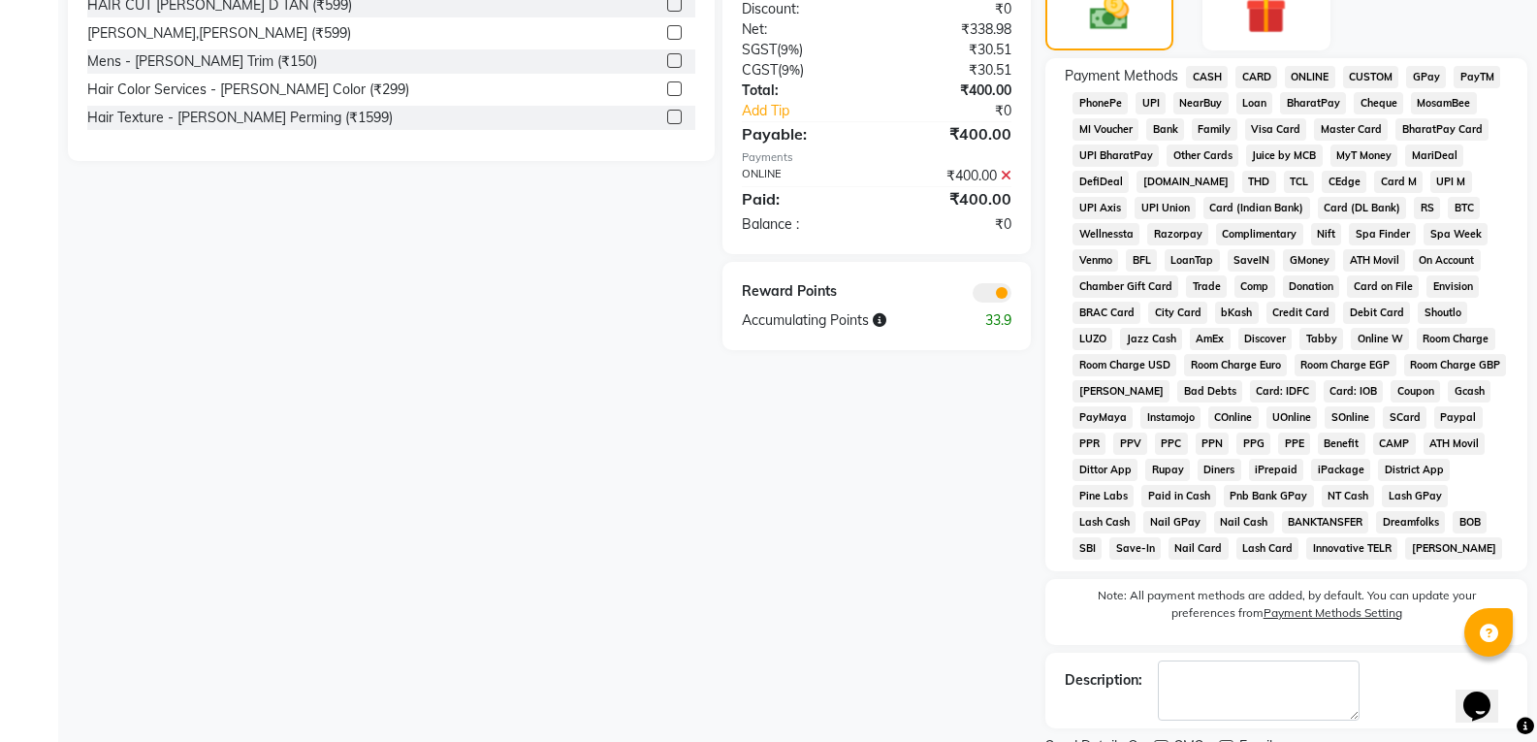
click at [1357, 653] on div "Description:" at bounding box center [1286, 691] width 482 height 76
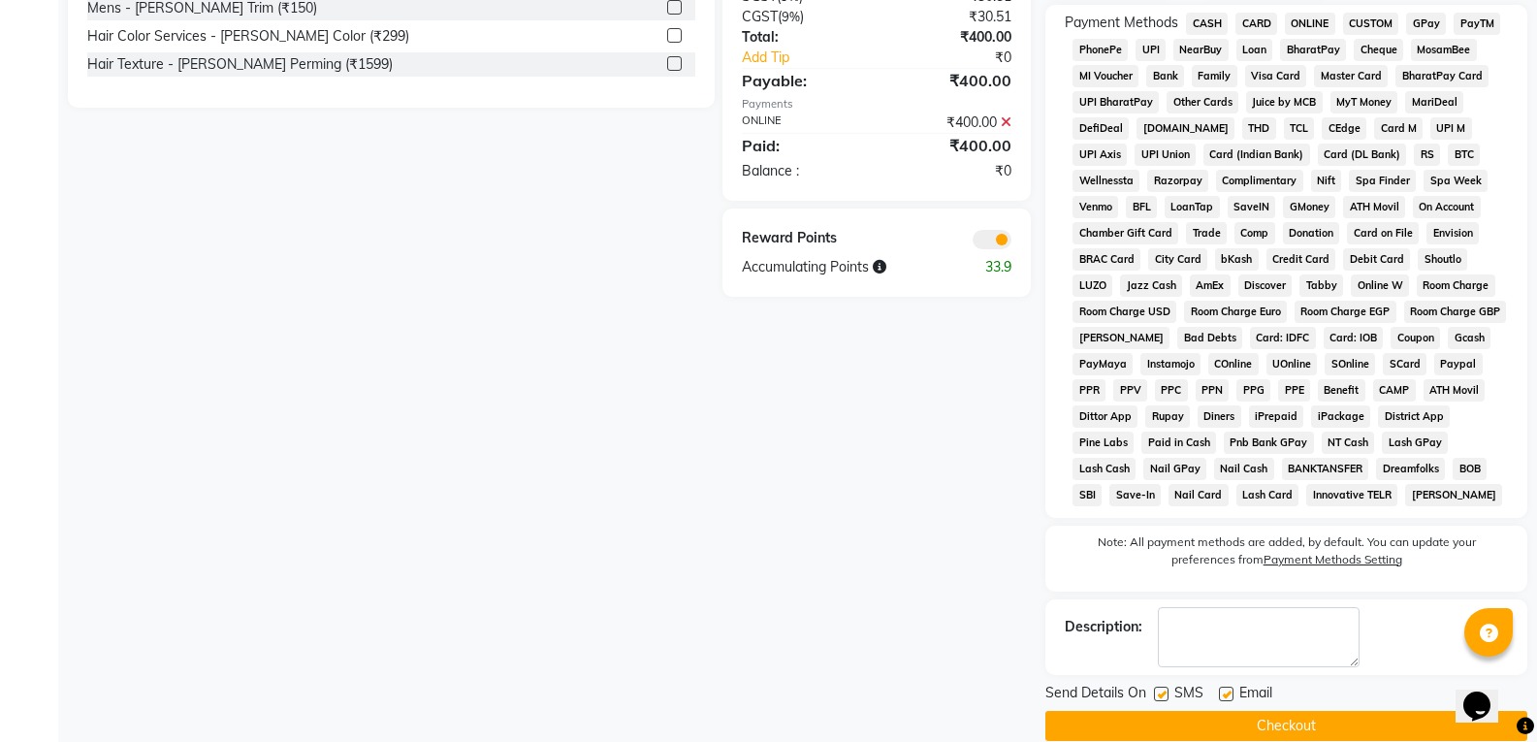
scroll to position [644, 0]
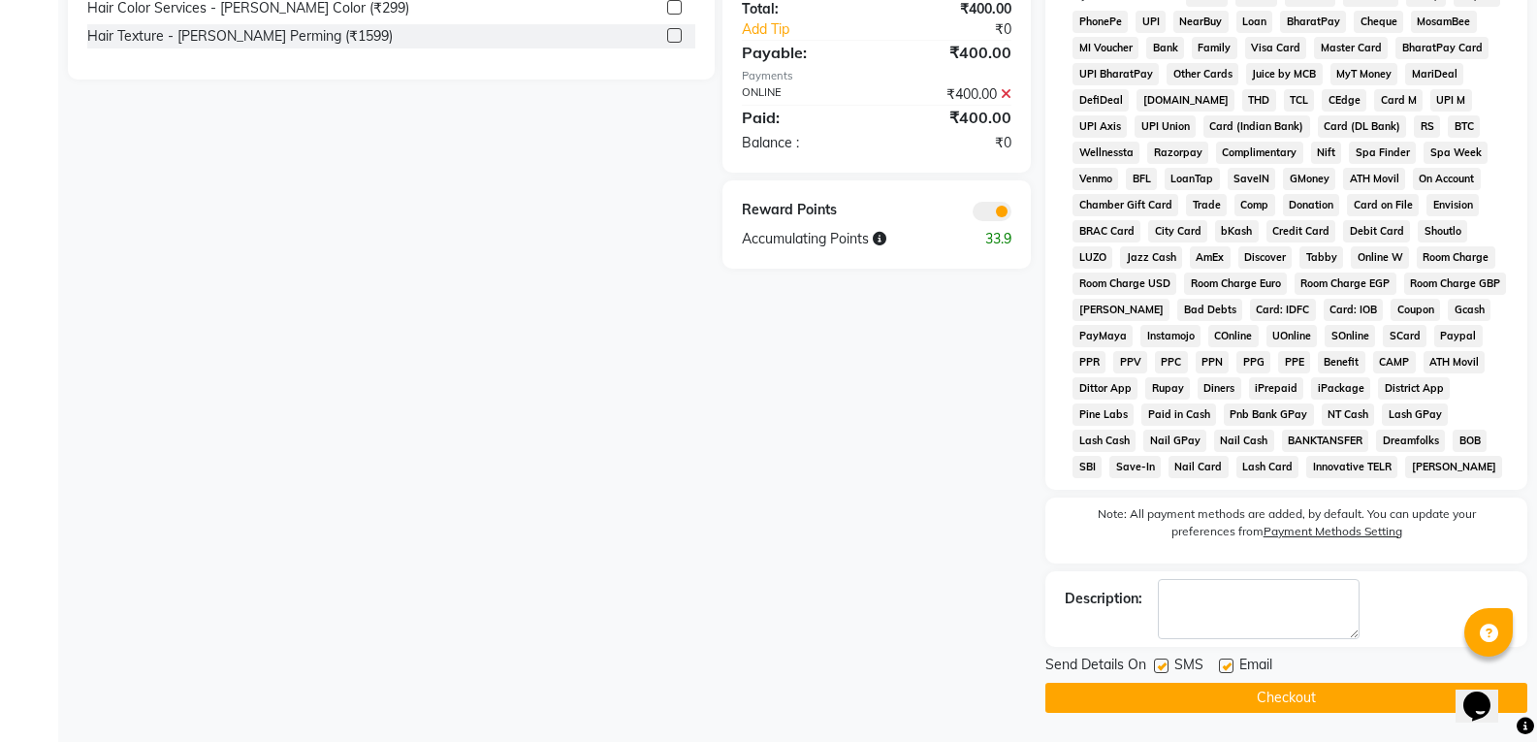
click at [1344, 698] on button "Checkout" at bounding box center [1286, 698] width 482 height 30
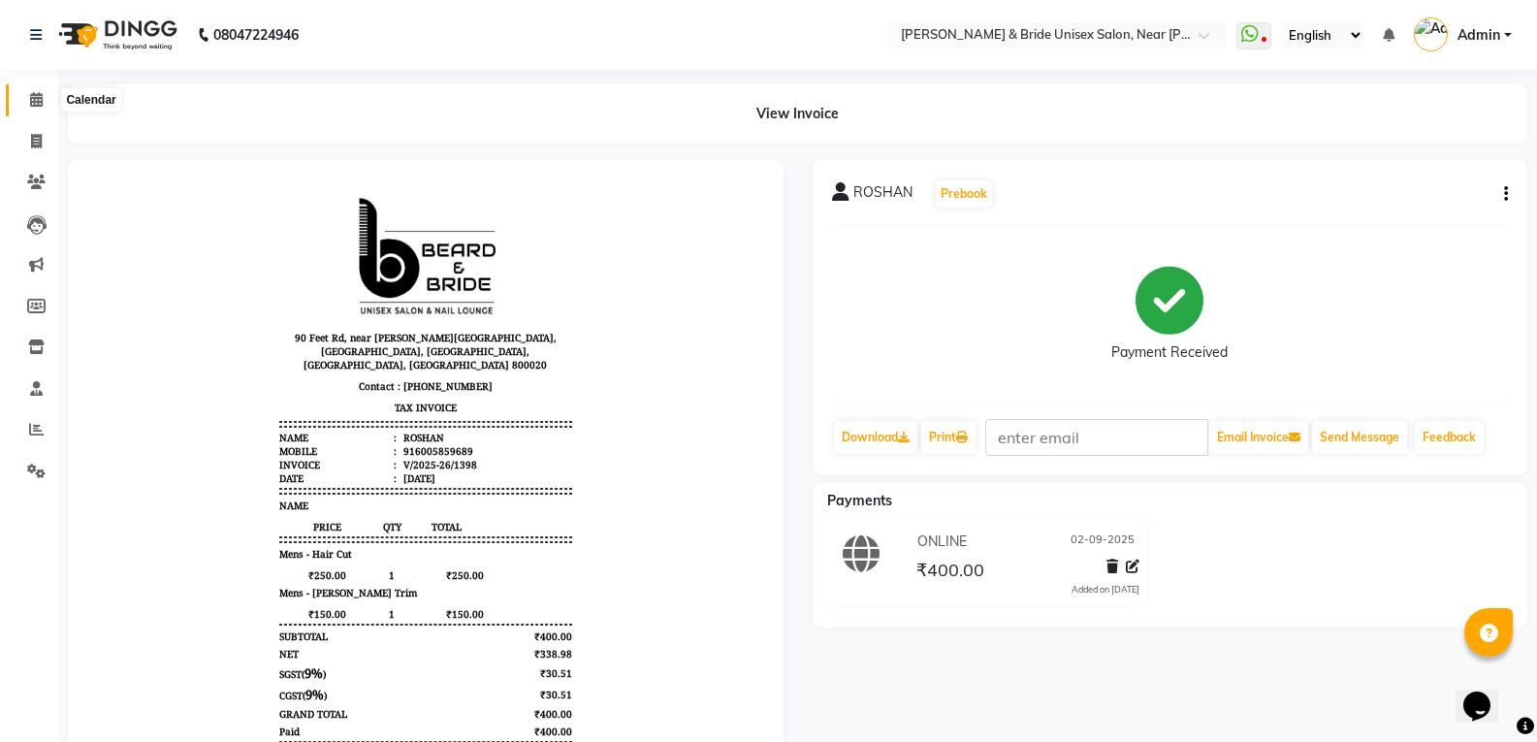
click at [41, 96] on icon at bounding box center [36, 99] width 13 height 15
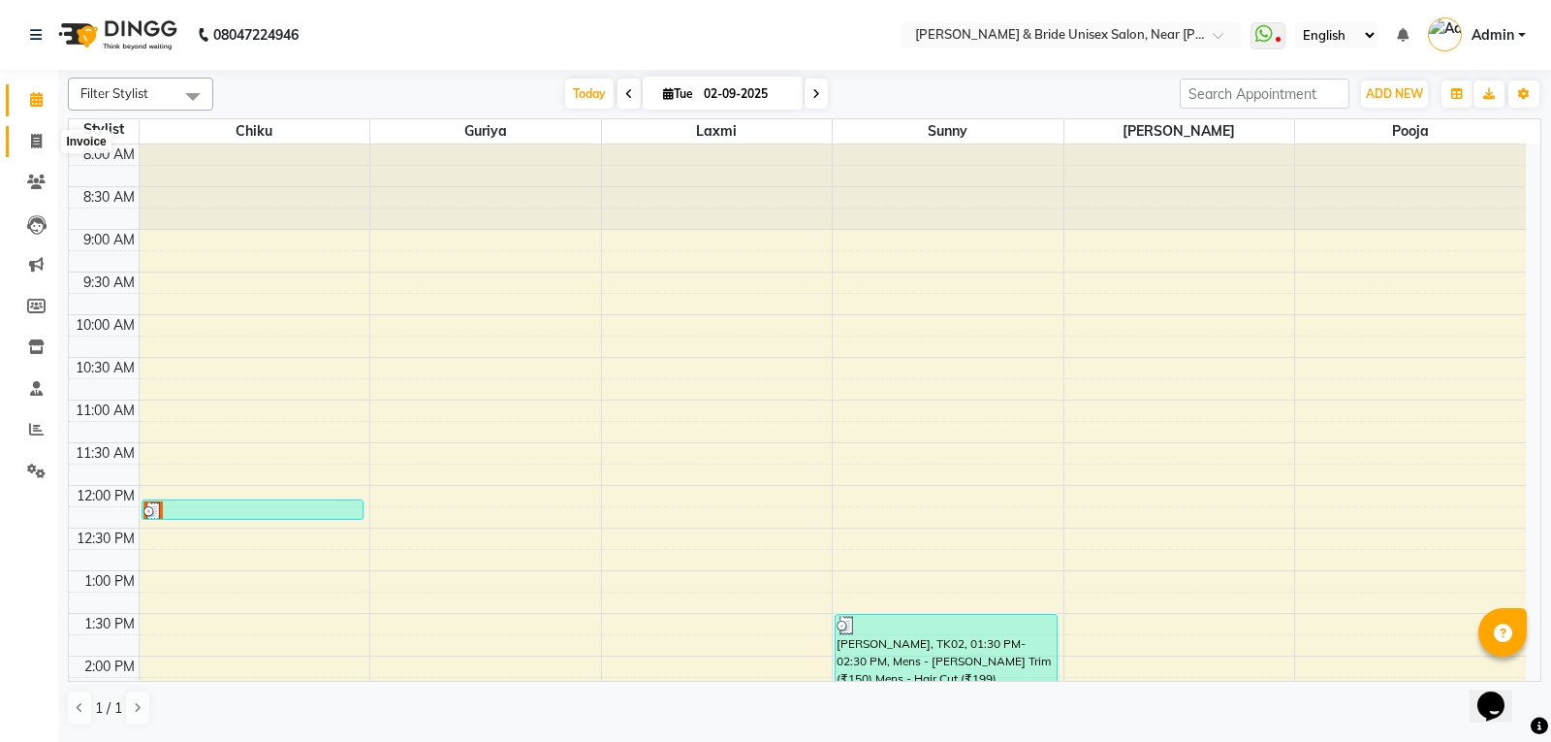
click at [37, 149] on span at bounding box center [36, 142] width 34 height 22
select select "4118"
select select "service"
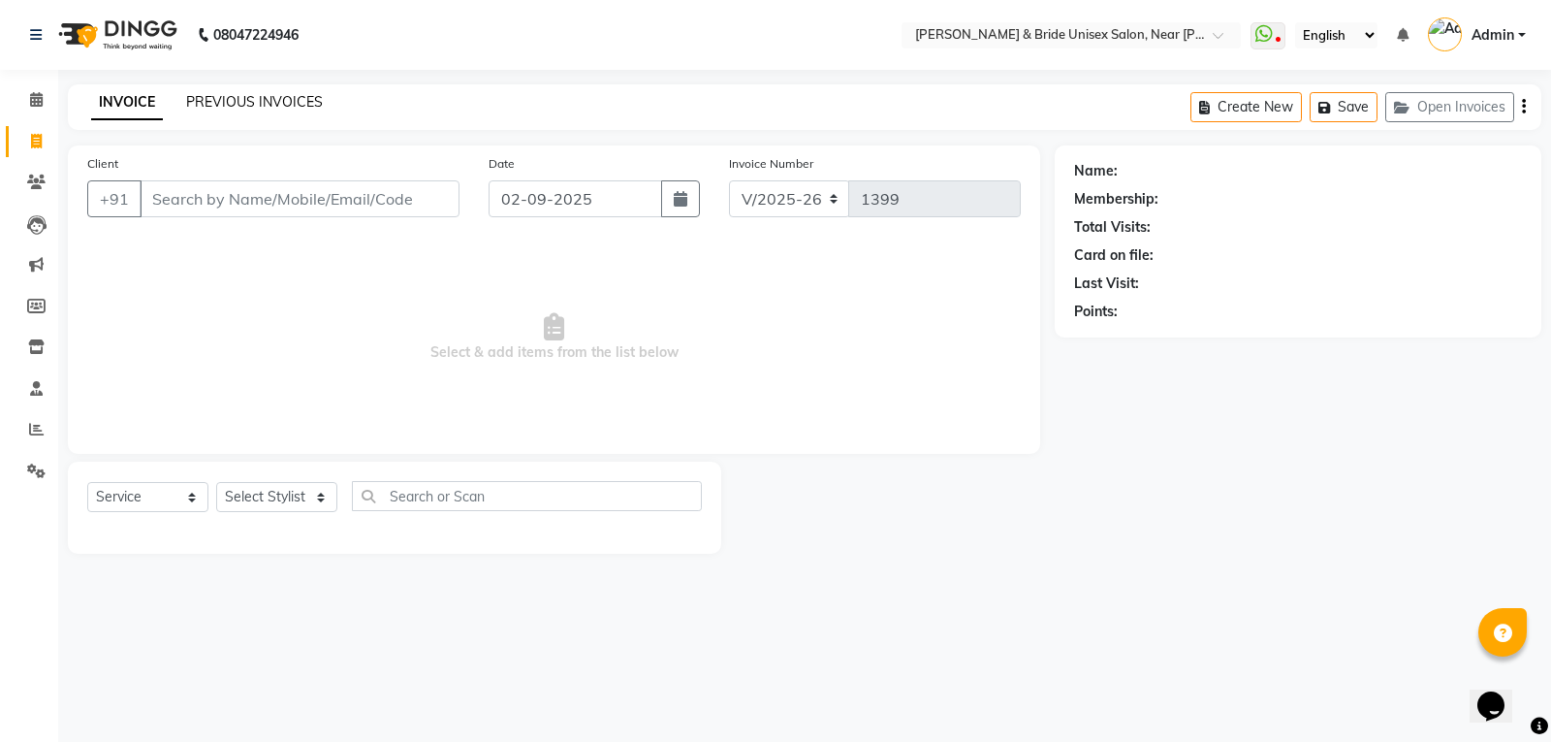
click at [222, 97] on link "PREVIOUS INVOICES" at bounding box center [254, 101] width 137 height 17
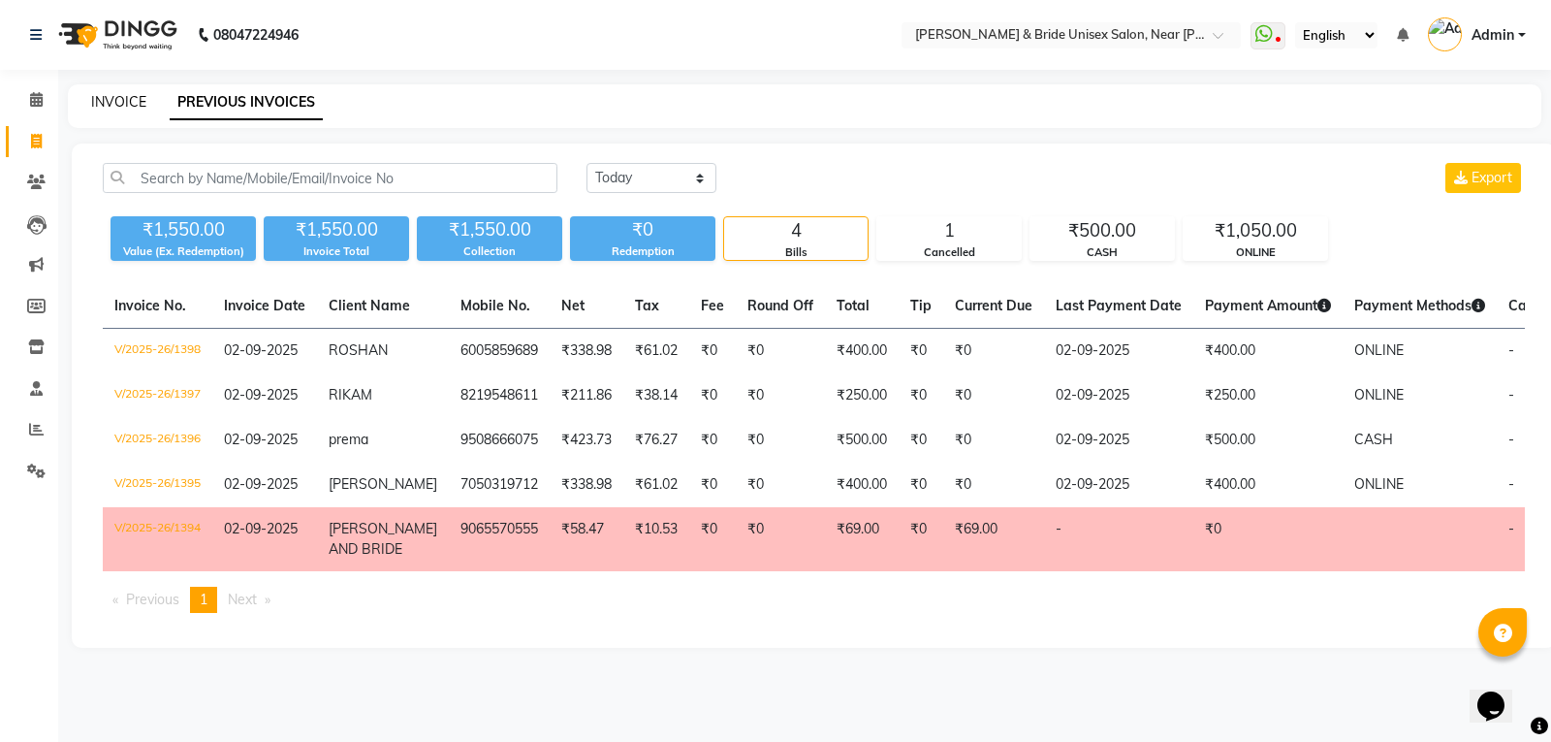
click at [133, 103] on link "INVOICE" at bounding box center [118, 101] width 55 height 17
select select "service"
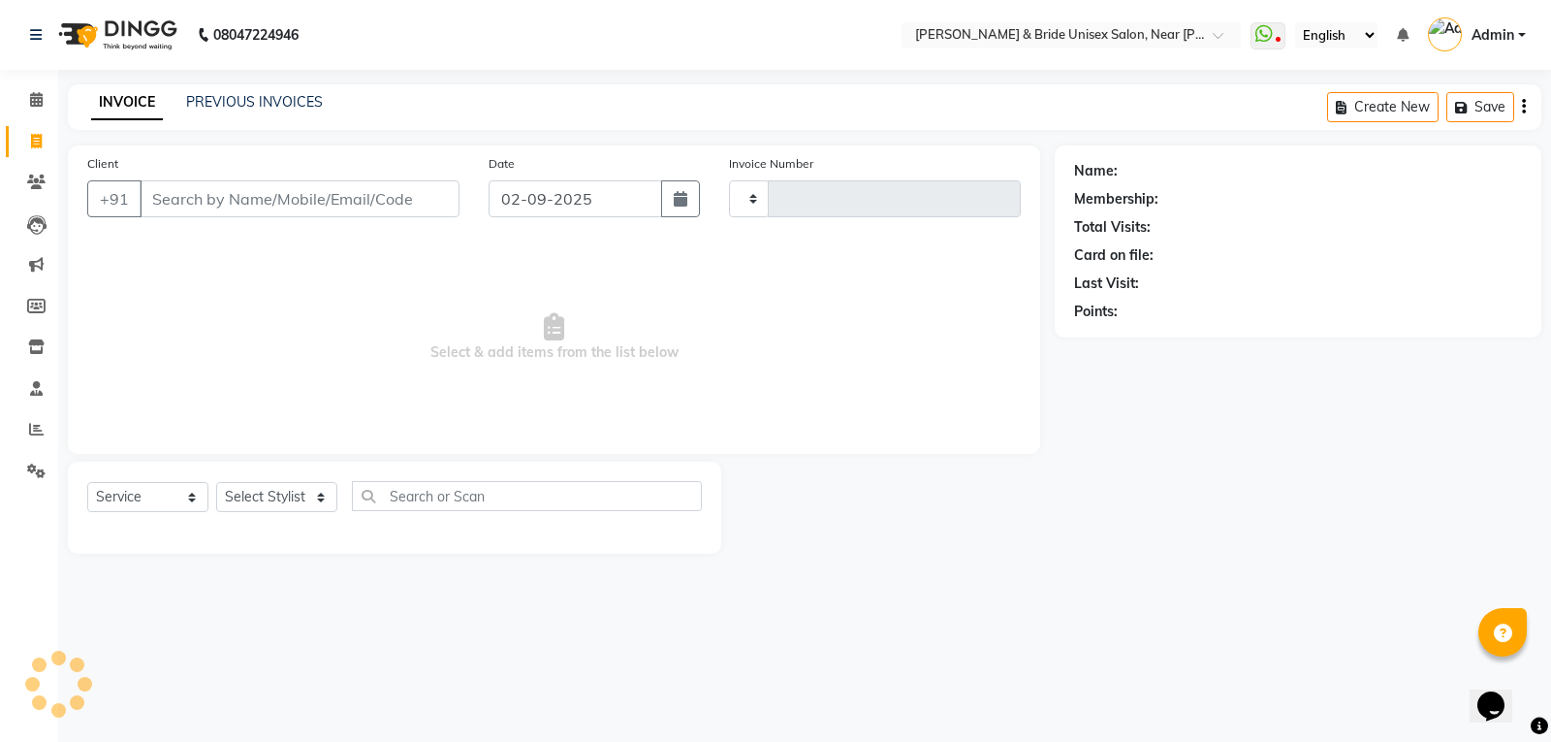
type input "1399"
select select "4118"
click at [229, 105] on link "PREVIOUS INVOICES" at bounding box center [254, 101] width 137 height 17
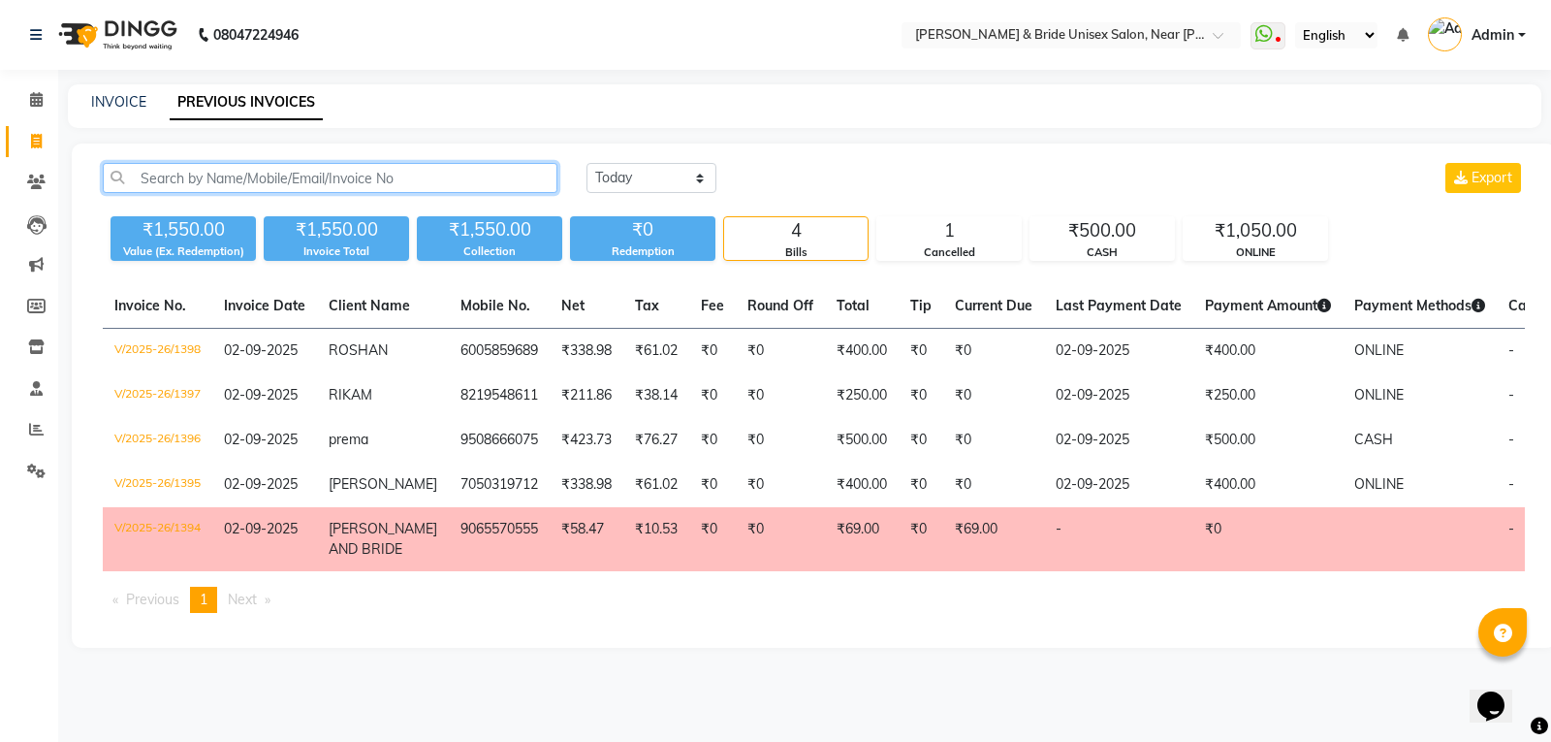
click at [367, 173] on input "text" at bounding box center [330, 178] width 455 height 30
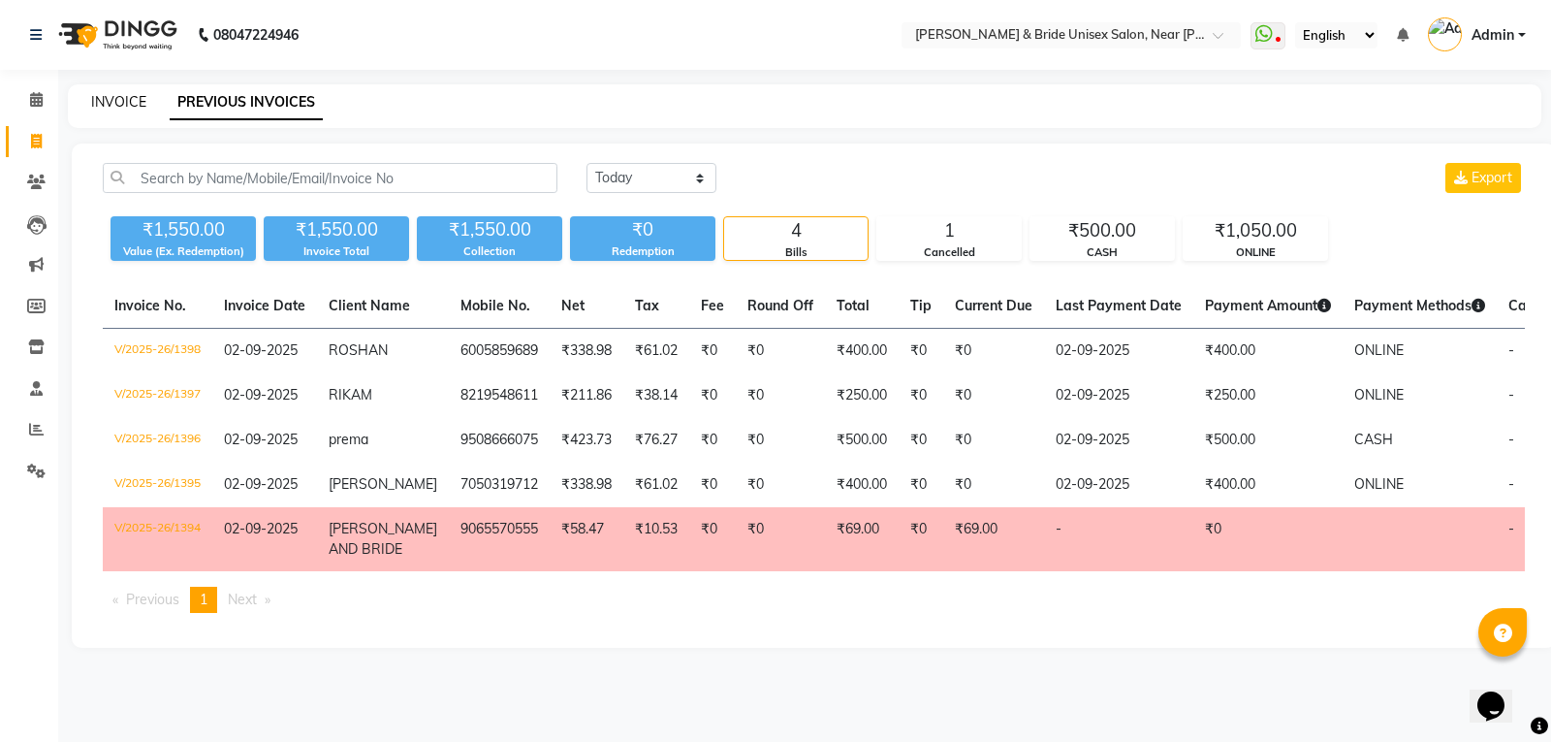
click at [131, 93] on link "INVOICE" at bounding box center [118, 101] width 55 height 17
select select "service"
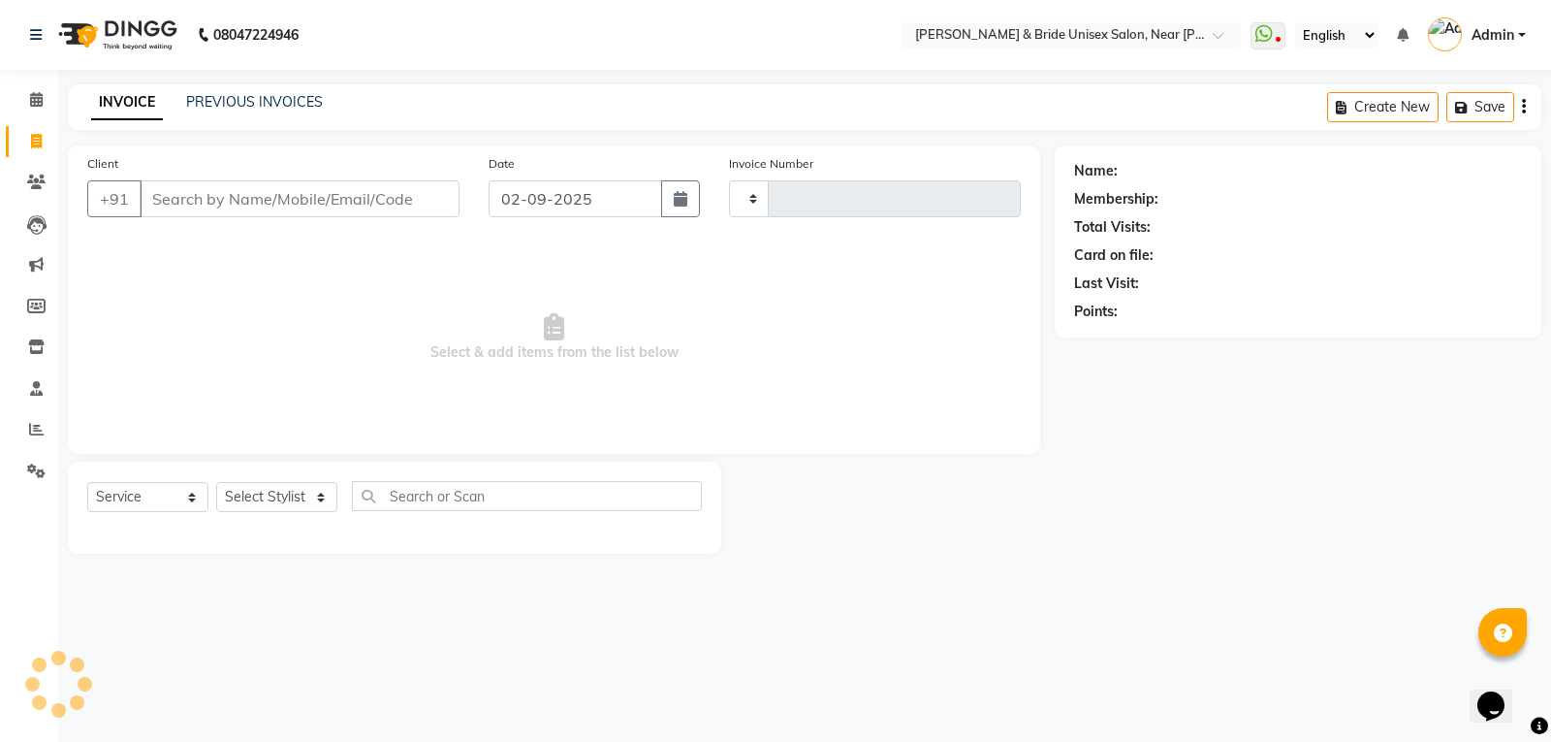
type input "1399"
select select "4118"
click at [347, 187] on input "Client" at bounding box center [300, 198] width 320 height 37
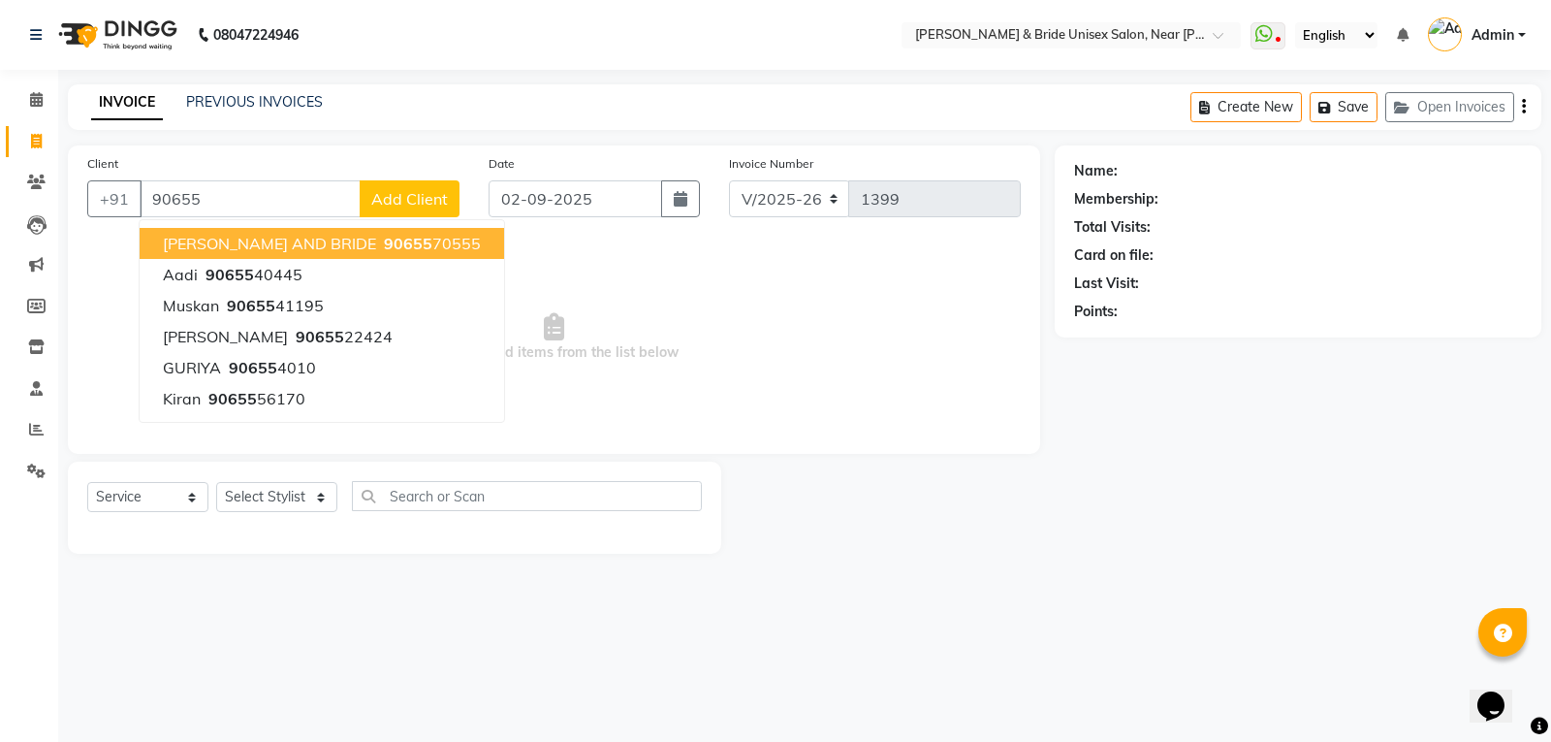
click at [277, 241] on span "[PERSON_NAME] AND BRIDE" at bounding box center [269, 243] width 213 height 19
type input "9065570555"
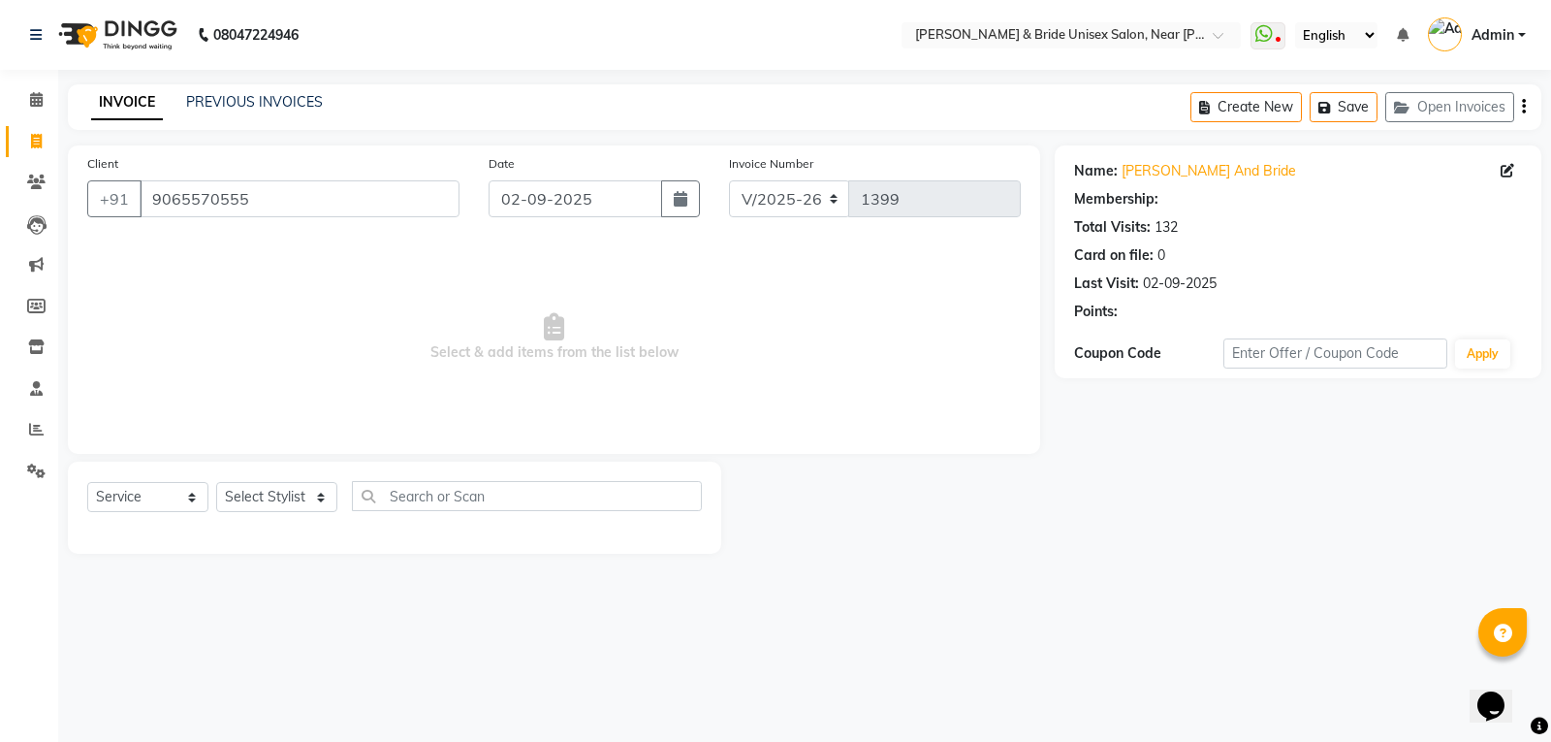
select select "1: Object"
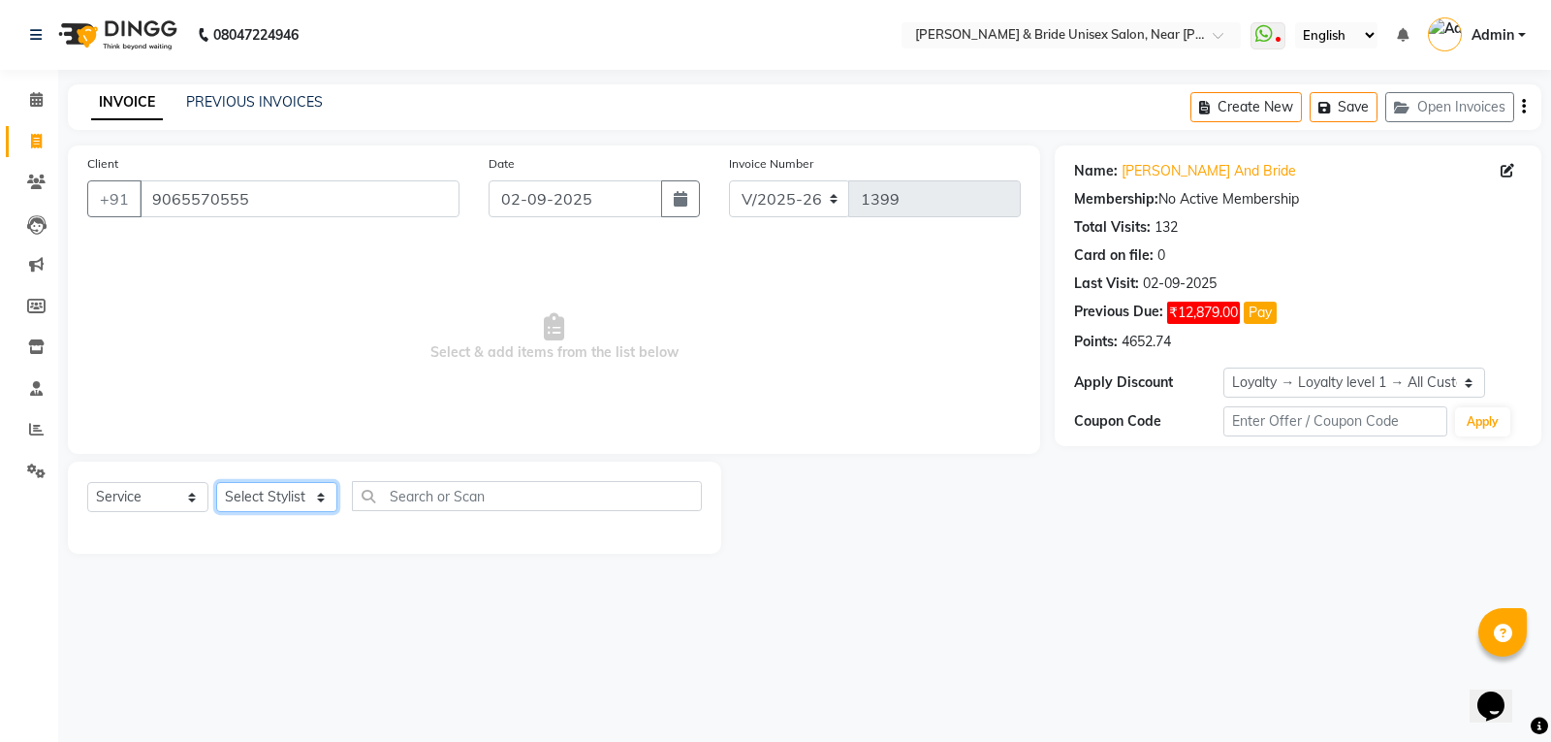
click at [303, 487] on select "Select Stylist chiku Front Desk guriya [PERSON_NAME][DATE] sunny [PERSON_NAME]" at bounding box center [276, 497] width 121 height 30
select select "44656"
click at [216, 482] on select "Select Stylist chiku Front Desk guriya [PERSON_NAME][DATE] sunny [PERSON_NAME]" at bounding box center [276, 497] width 121 height 30
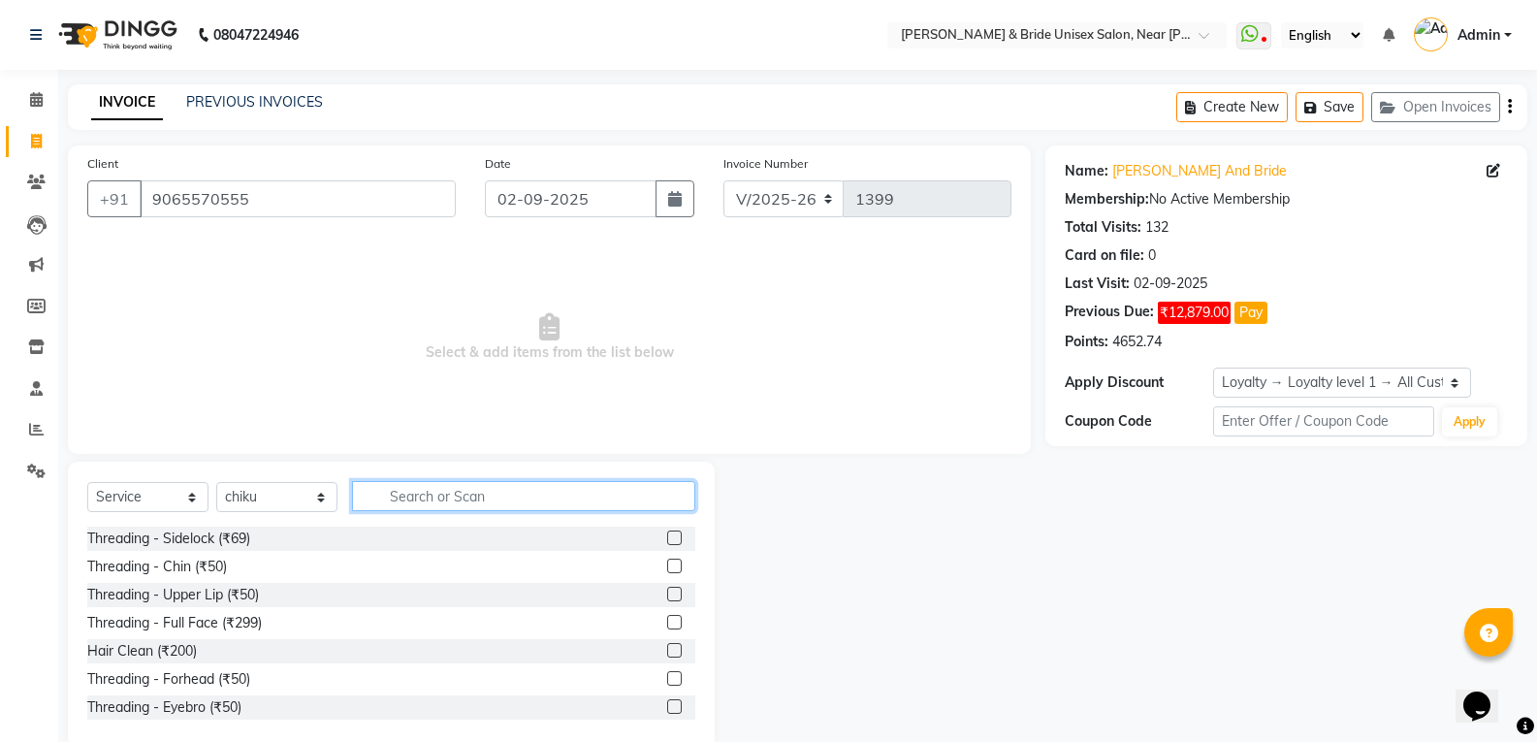
click at [420, 499] on input "text" at bounding box center [523, 496] width 343 height 30
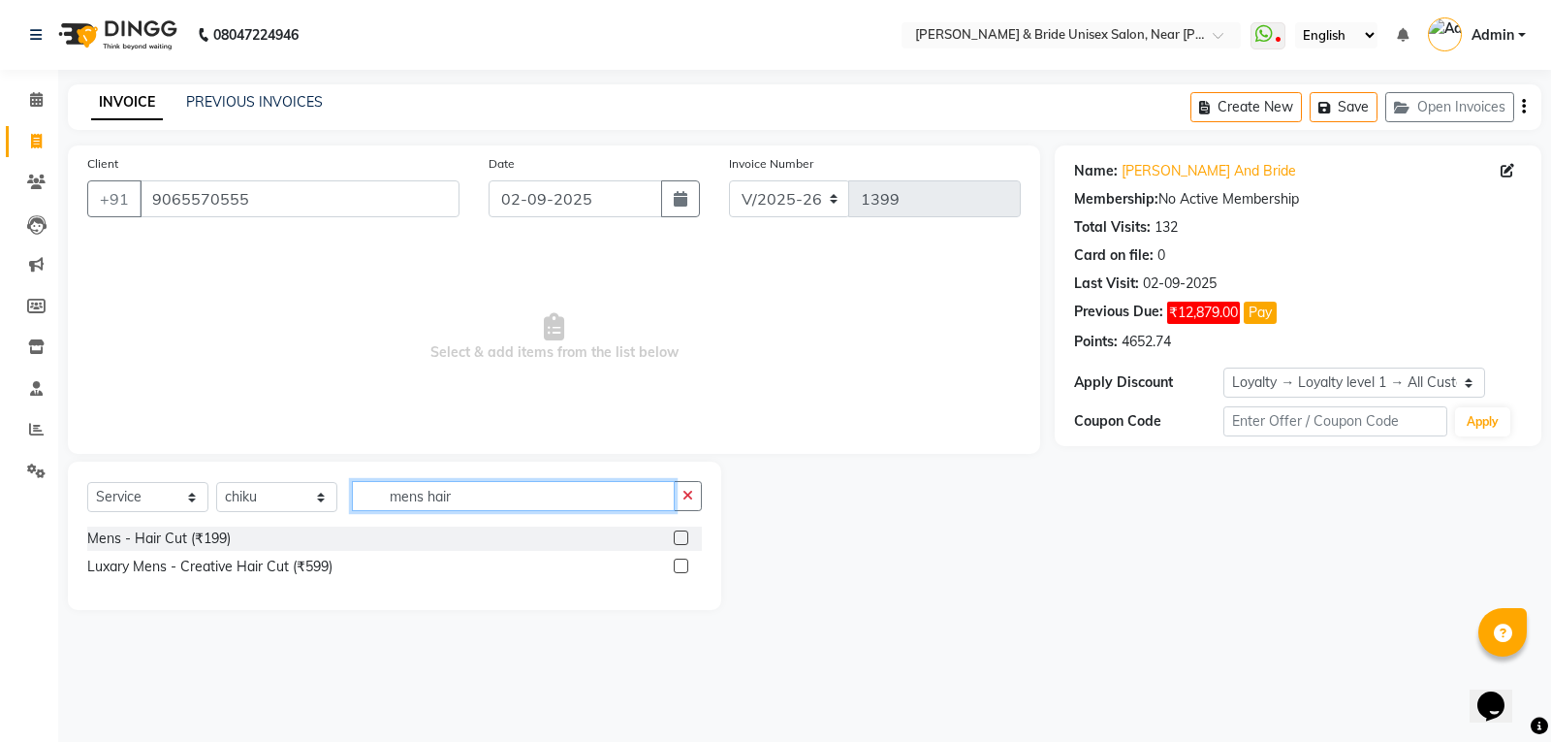
type input "mens hair"
click at [680, 533] on label at bounding box center [681, 537] width 15 height 15
click at [680, 533] on input "checkbox" at bounding box center [680, 538] width 13 height 13
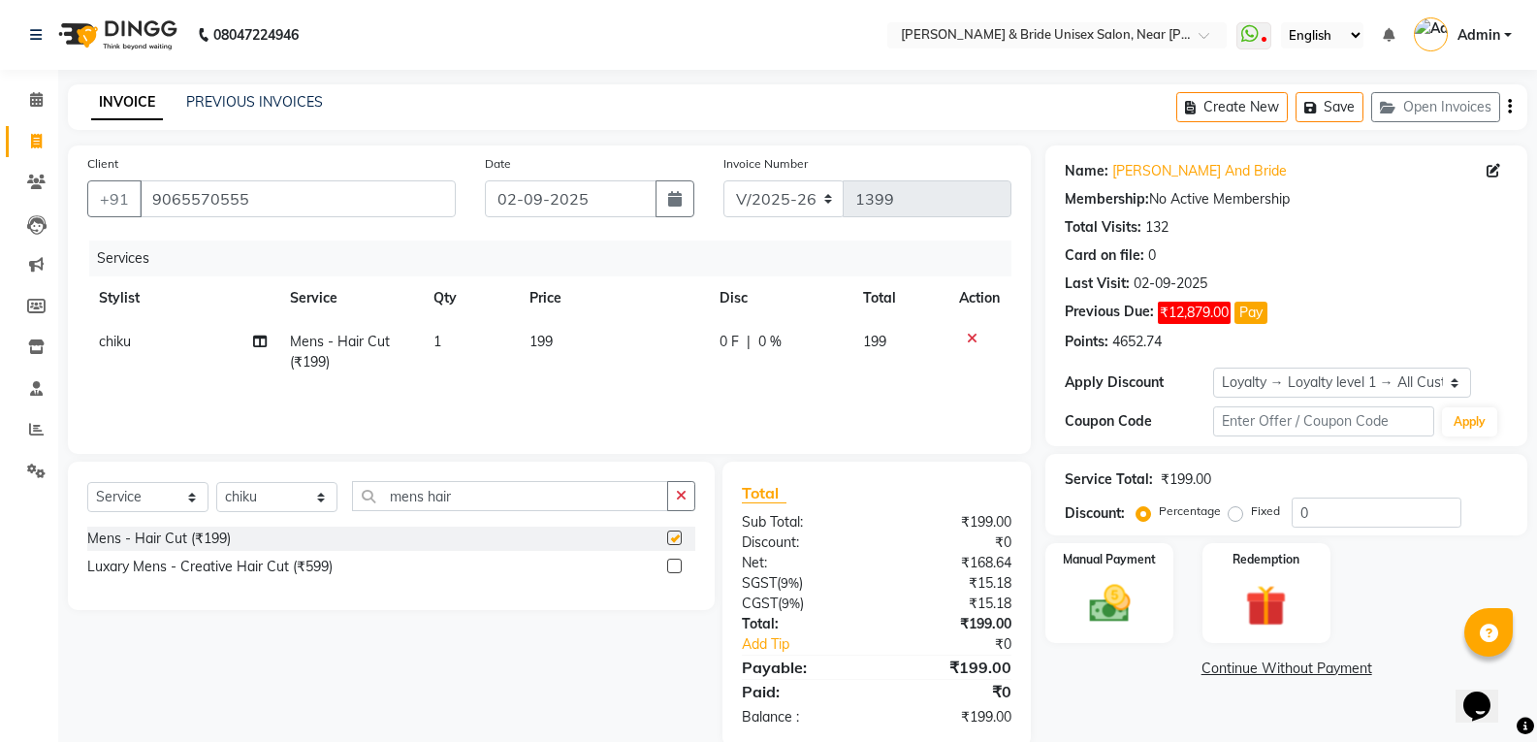
checkbox input "false"
click at [571, 338] on td "199" at bounding box center [613, 352] width 191 height 64
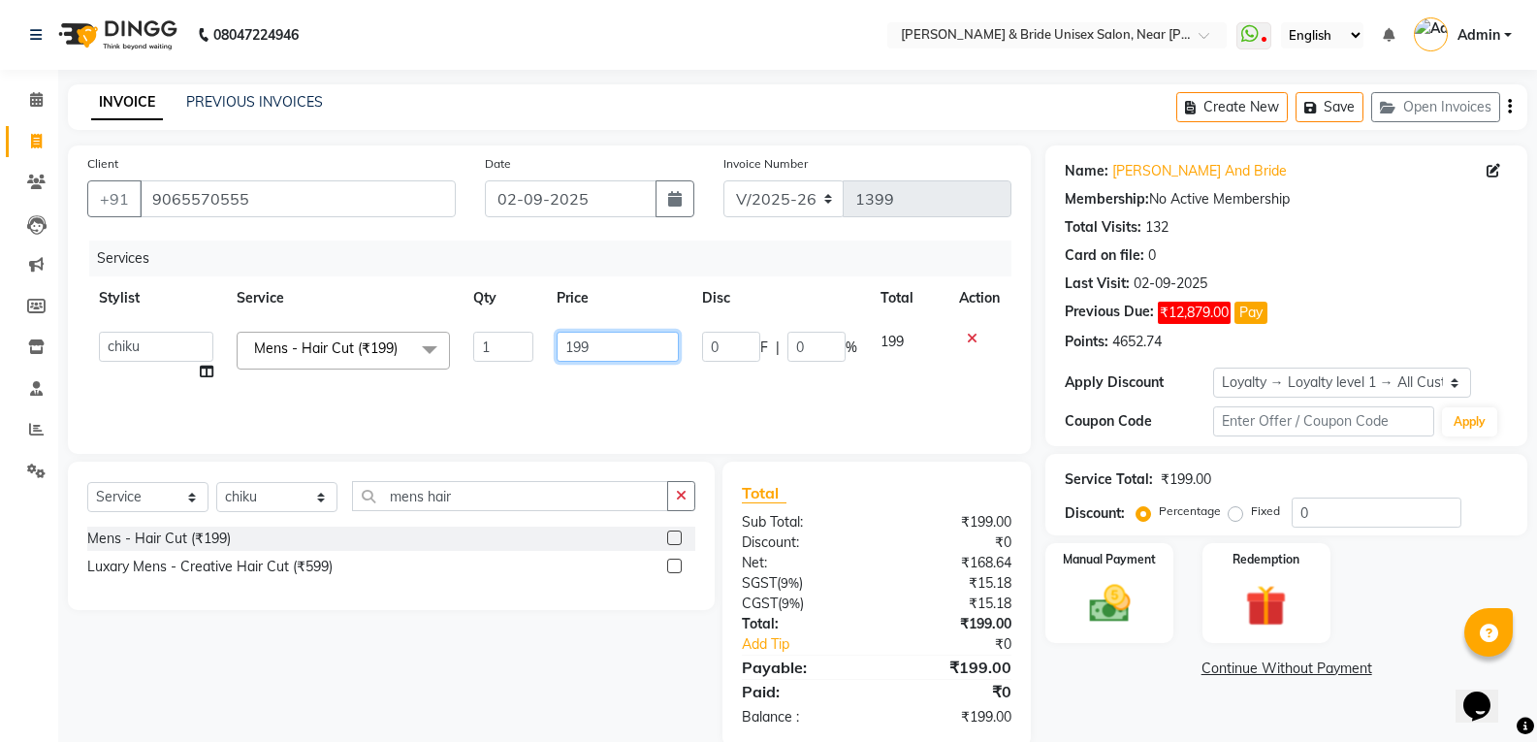
click at [636, 356] on input "199" at bounding box center [617, 347] width 121 height 30
type input "1"
type input "230"
click at [1145, 596] on div "Manual Payment" at bounding box center [1109, 593] width 133 height 104
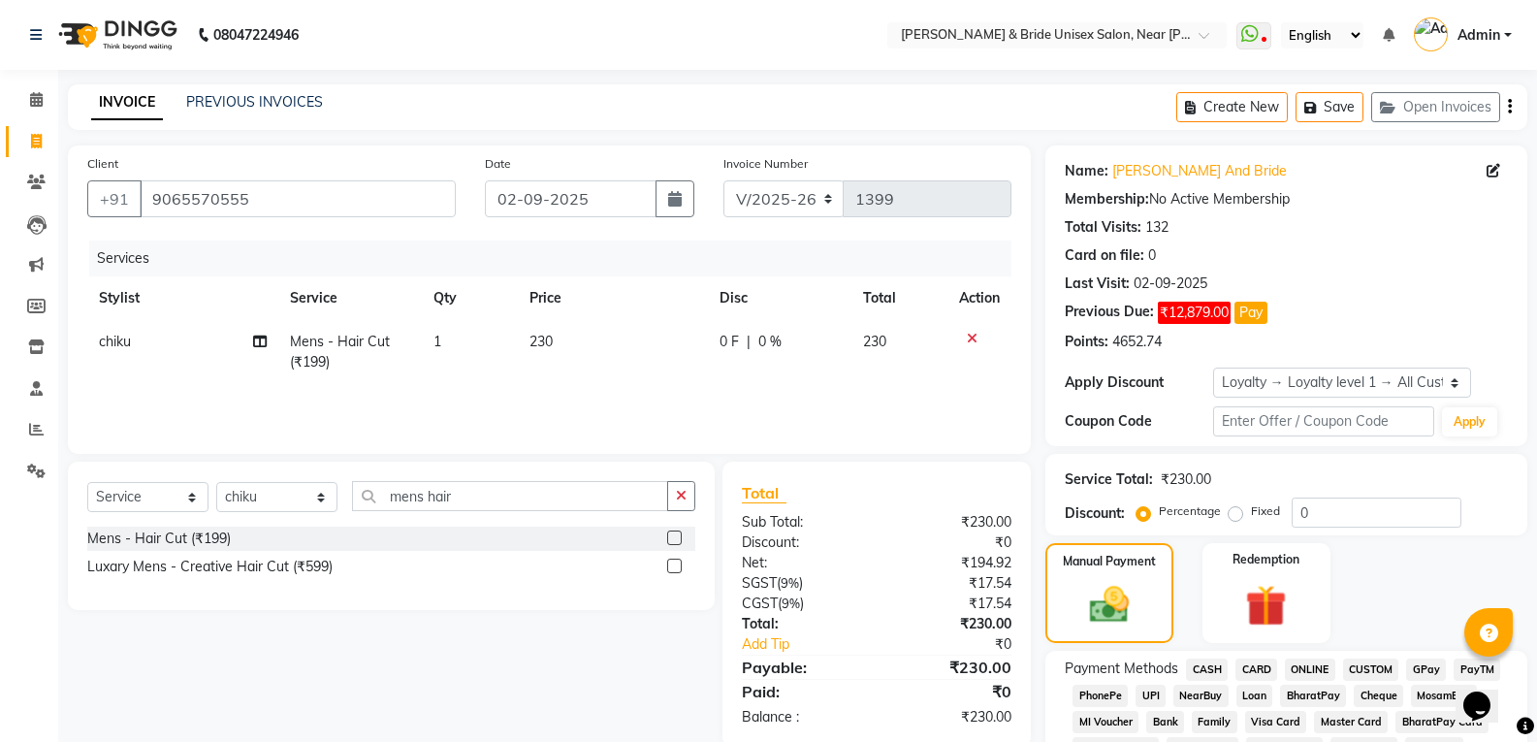
scroll to position [97, 0]
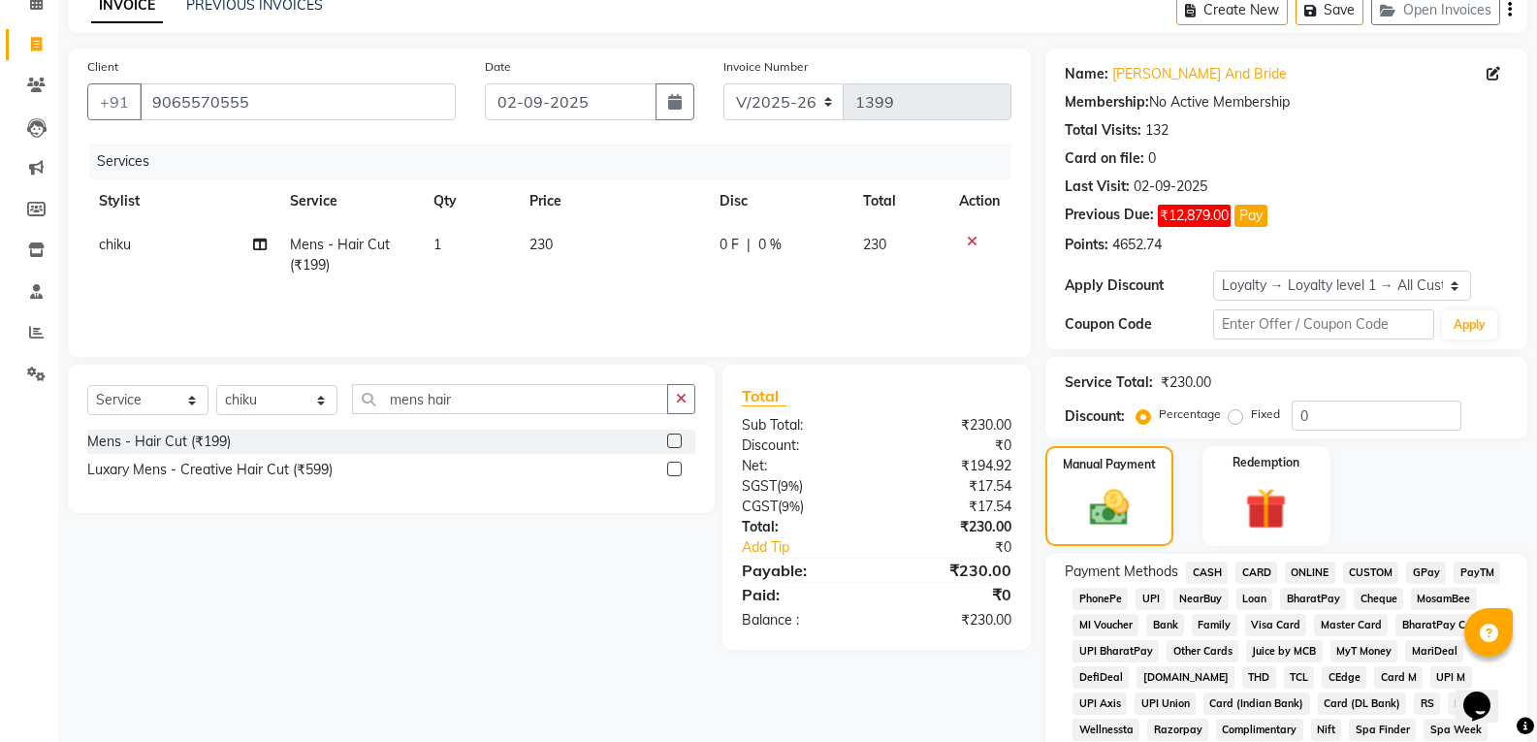
click at [1208, 571] on span "CASH" at bounding box center [1207, 572] width 42 height 22
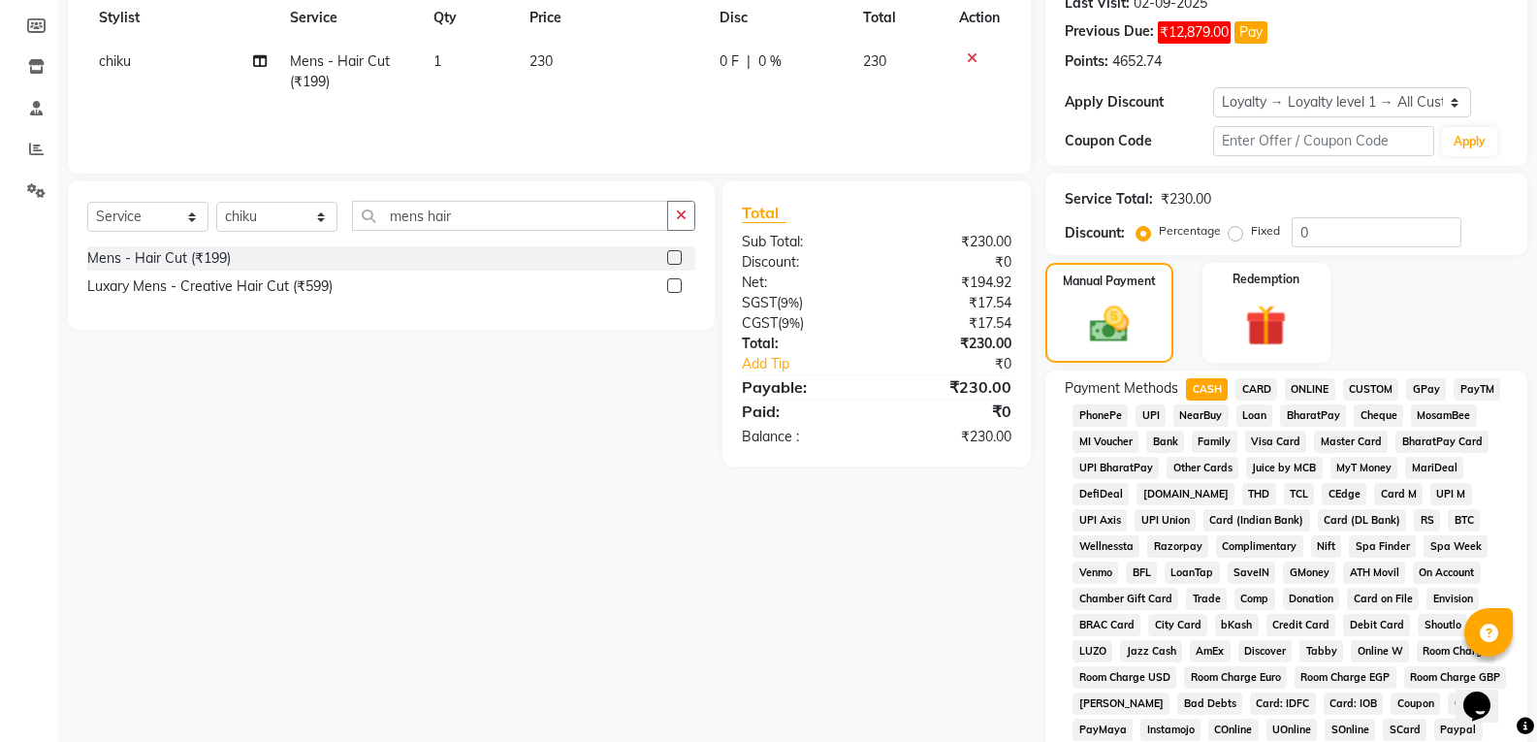
scroll to position [582, 0]
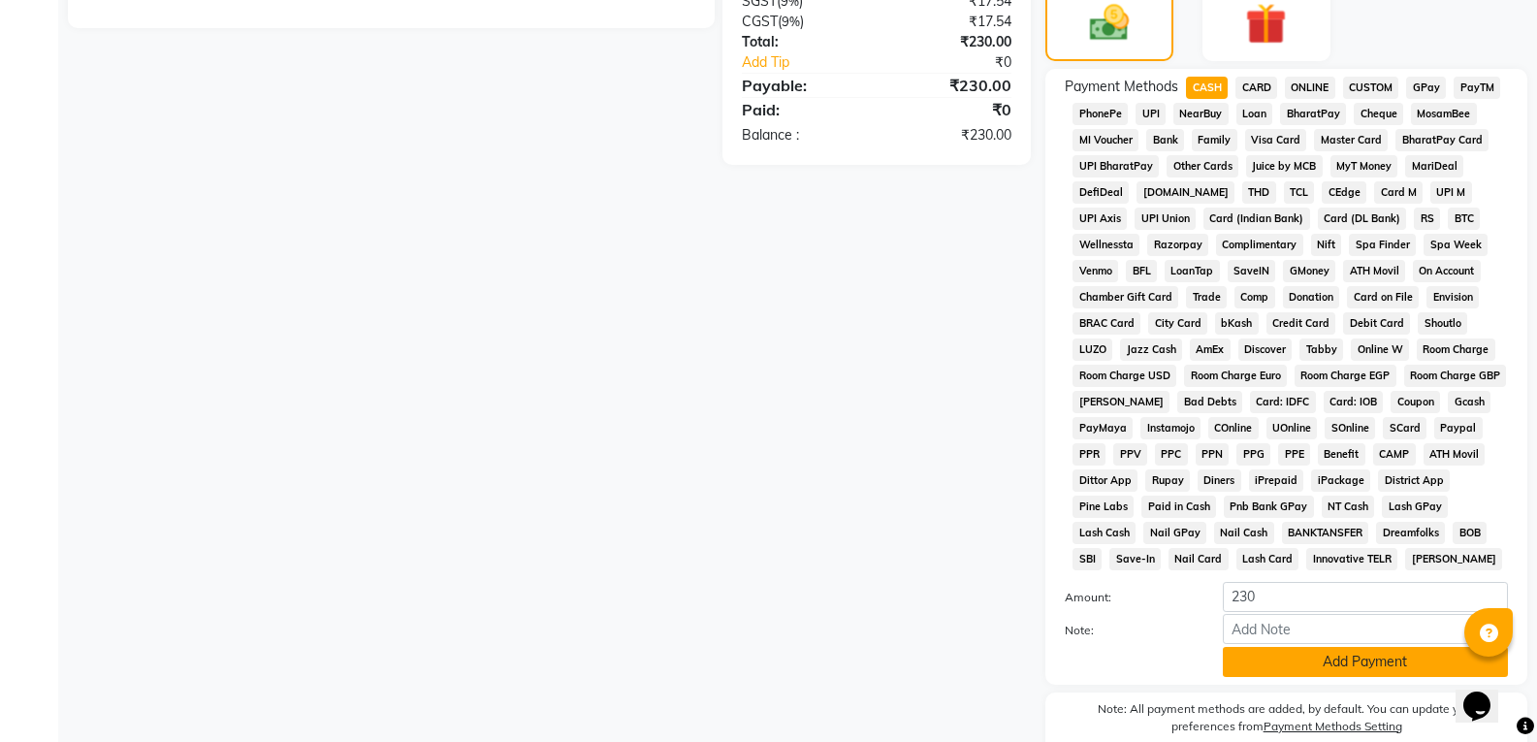
click at [1392, 657] on button "Add Payment" at bounding box center [1365, 662] width 285 height 30
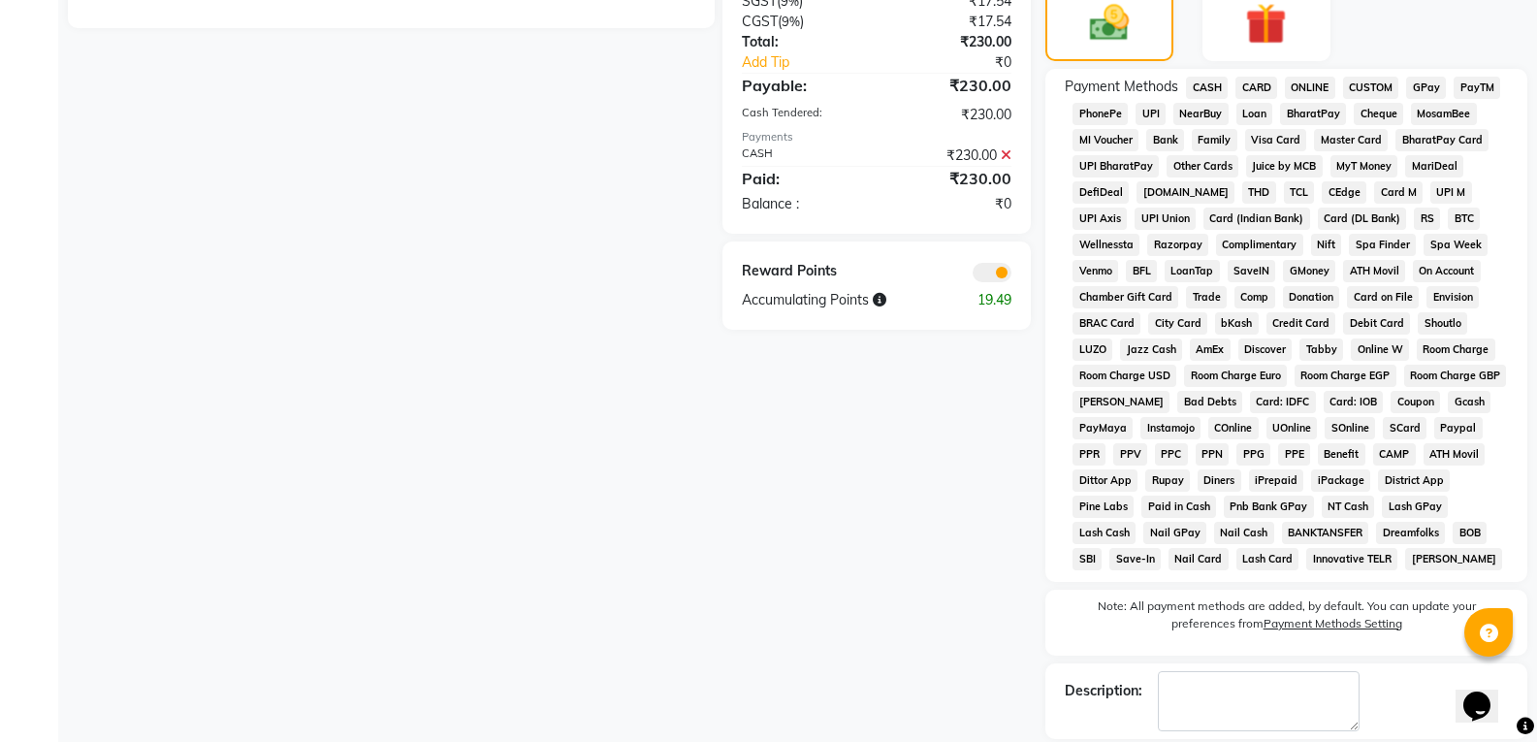
scroll to position [674, 0]
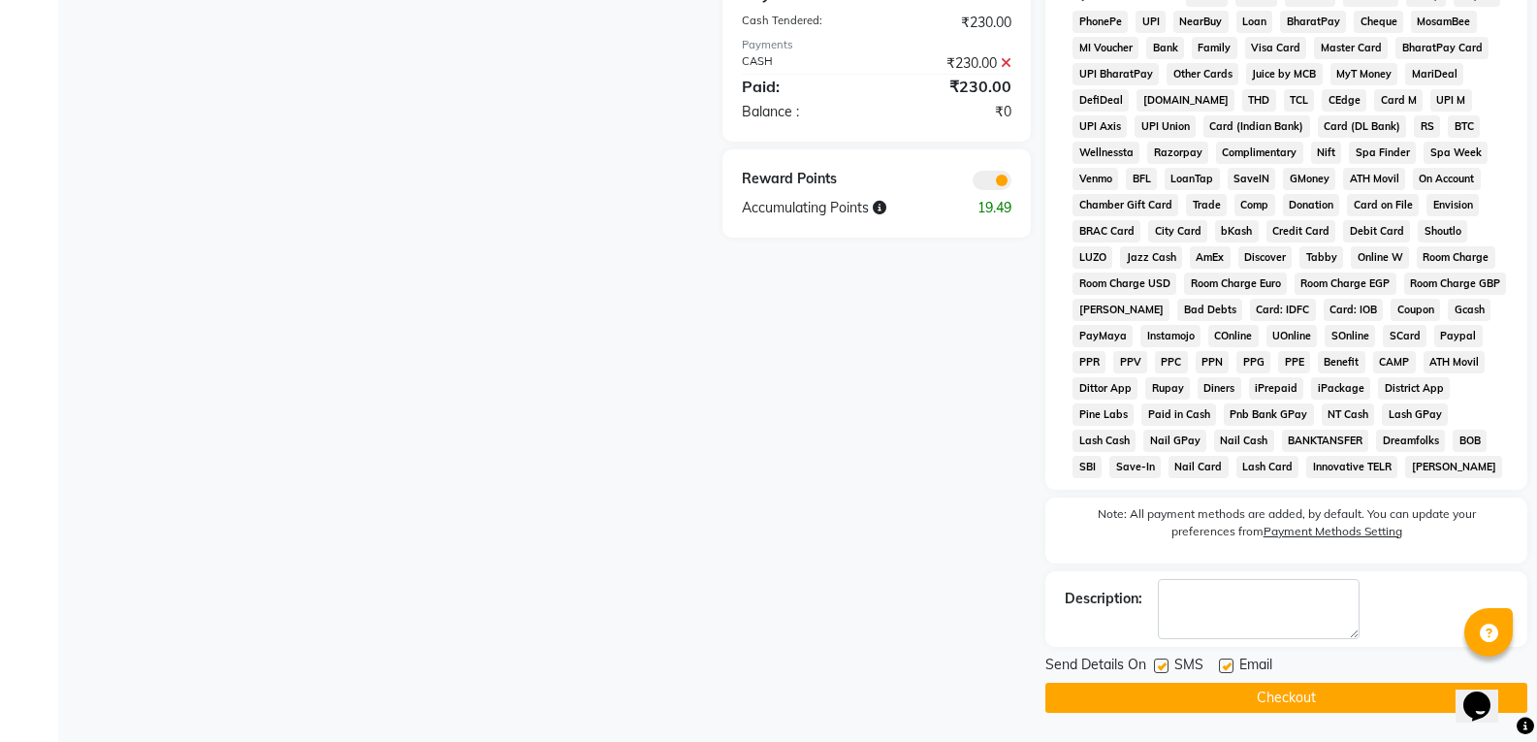
click at [1307, 693] on button "Checkout" at bounding box center [1286, 698] width 482 height 30
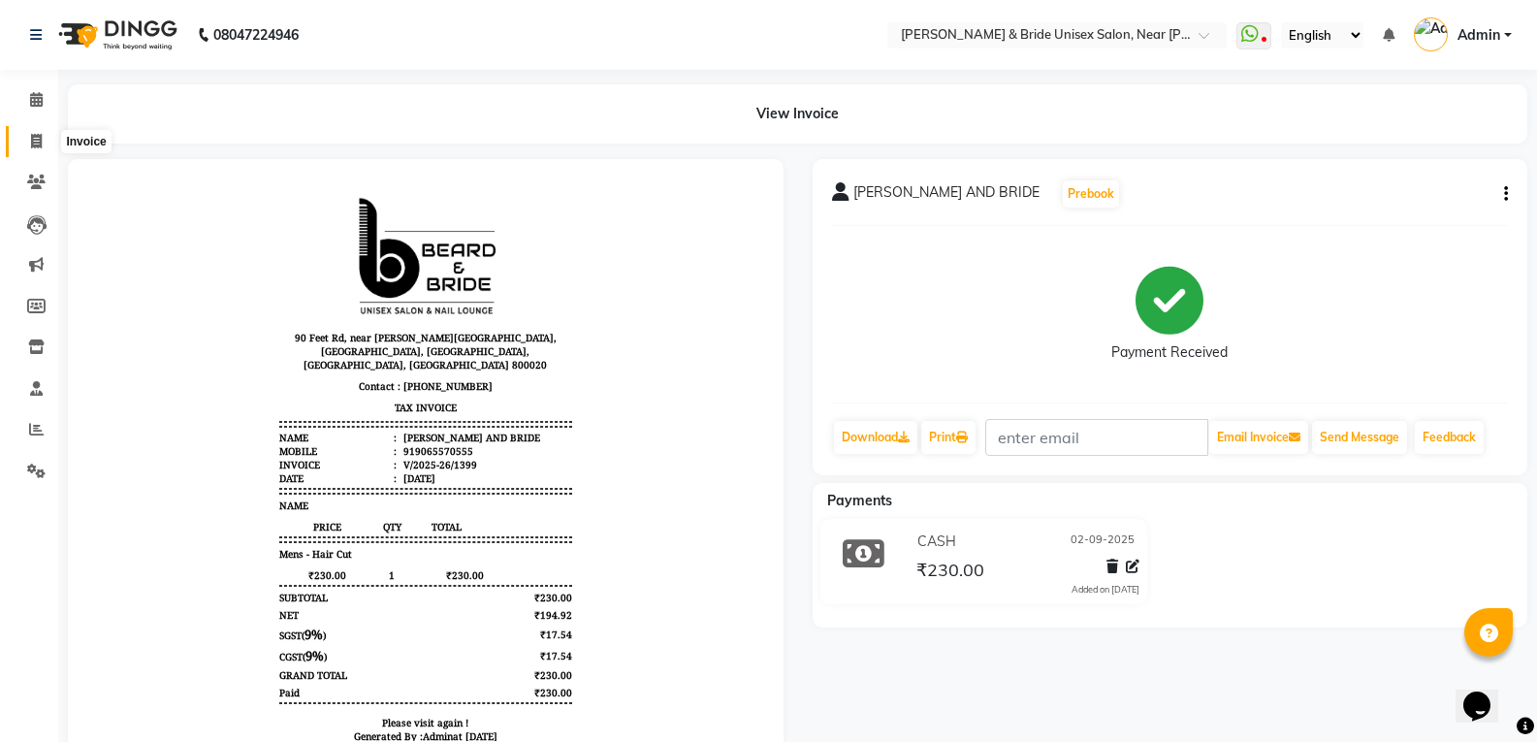
click at [31, 145] on icon at bounding box center [36, 141] width 11 height 15
select select "service"
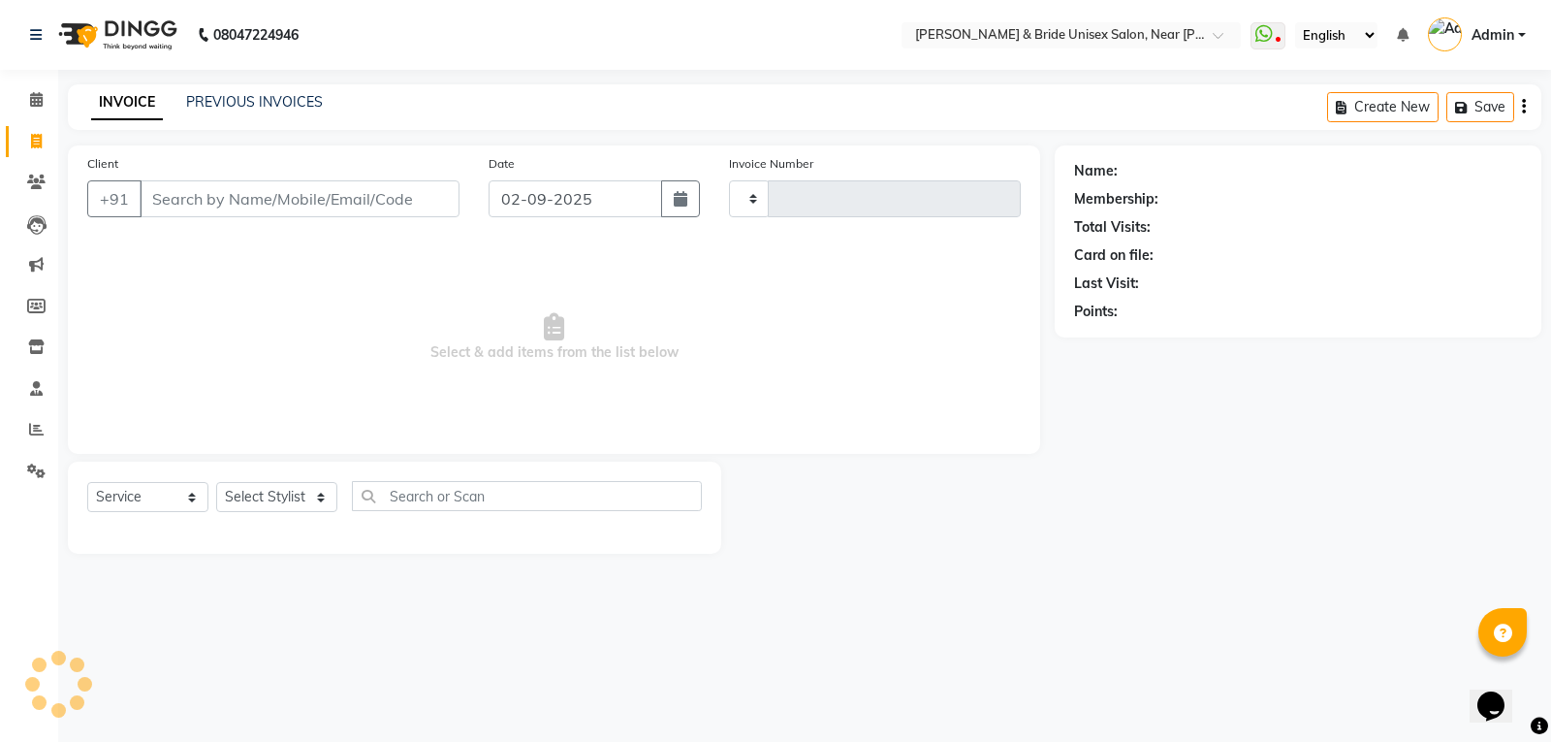
type input "1400"
select select "4118"
click at [277, 101] on link "PREVIOUS INVOICES" at bounding box center [254, 101] width 137 height 17
